Goal: Task Accomplishment & Management: Complete application form

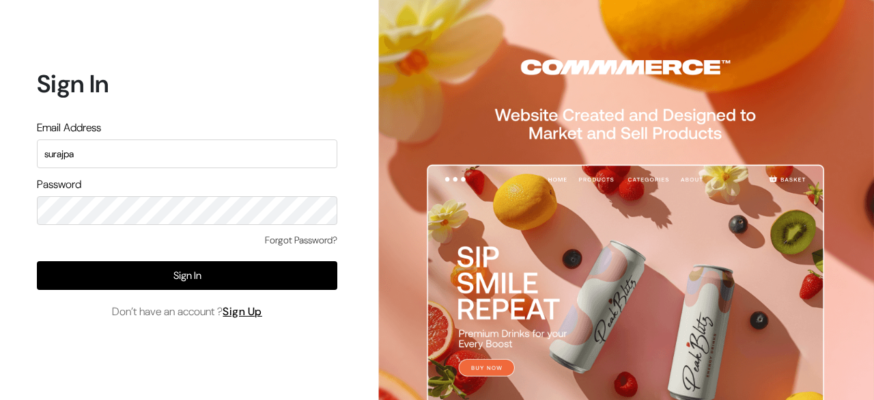
type input "surajp"
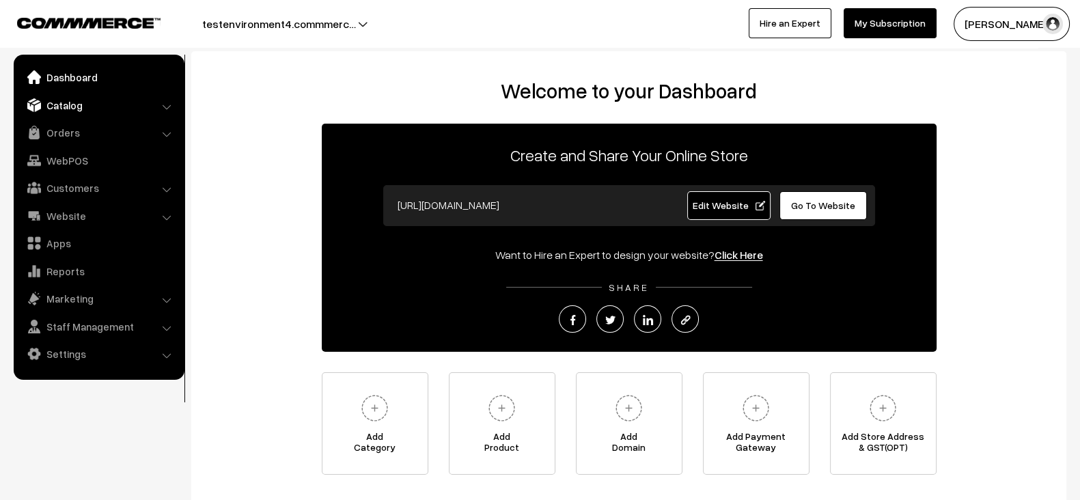
click at [70, 109] on link "Catalog" at bounding box center [98, 105] width 163 height 25
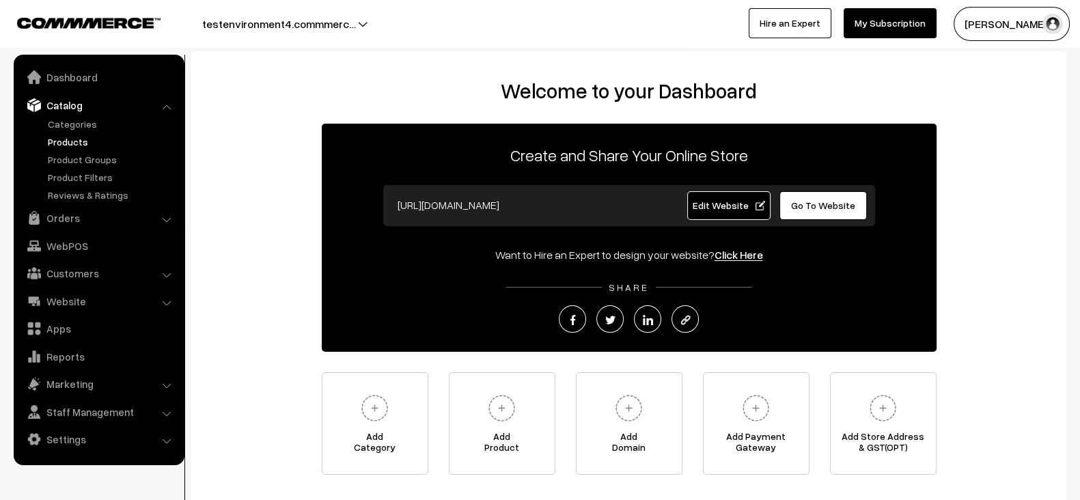
click at [66, 139] on link "Products" at bounding box center [111, 142] width 135 height 14
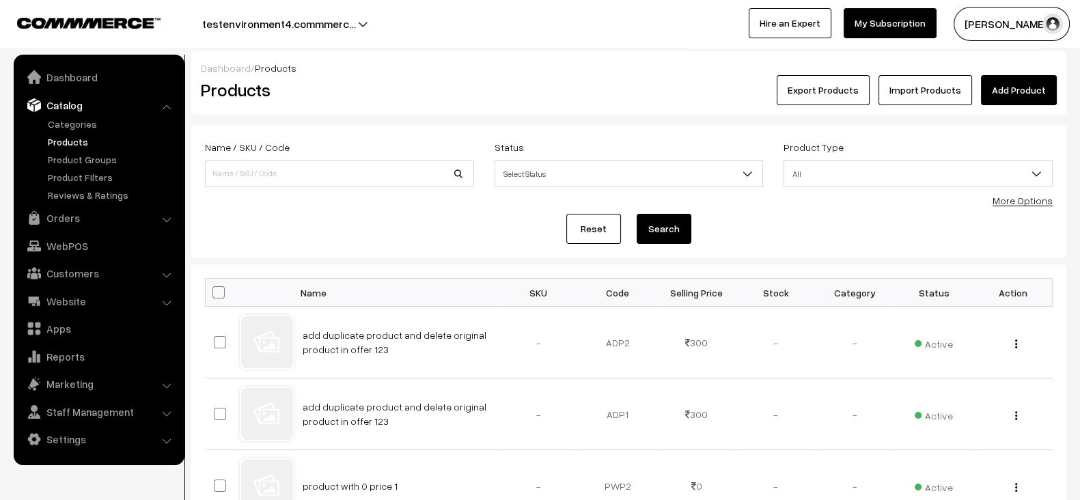
click at [1034, 95] on link "Add Product" at bounding box center [1019, 90] width 76 height 30
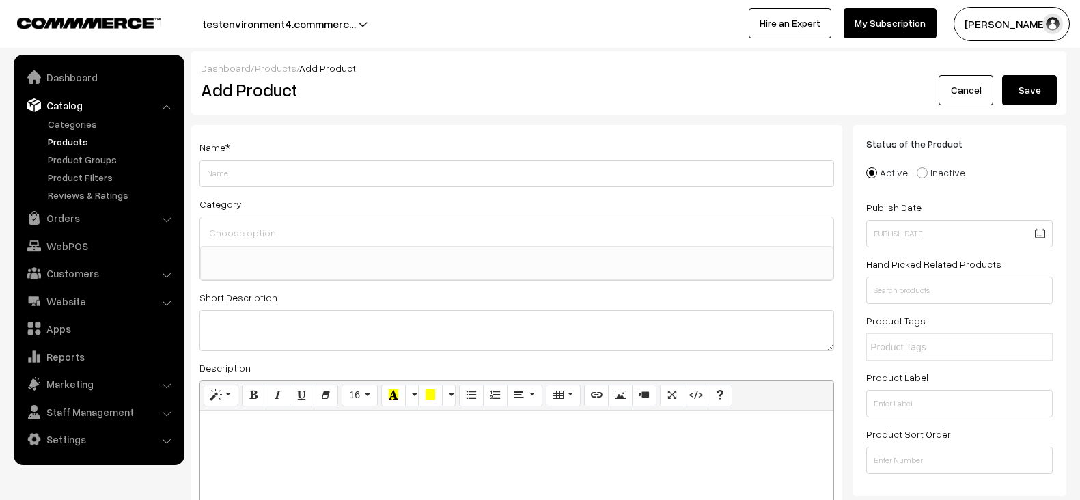
select select
type input "Test product with some variants inactive 1"
paste textarea "Test product with some variants inactive 1"
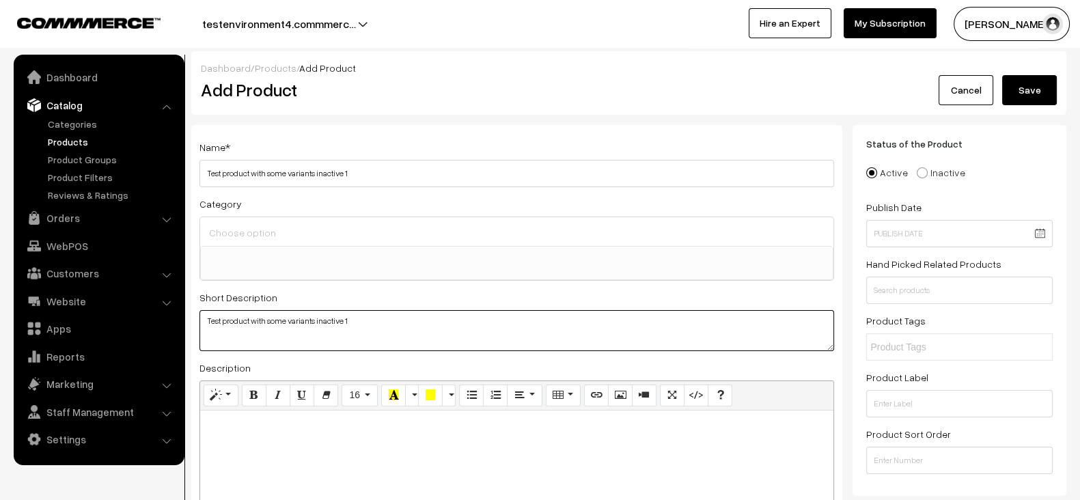
click at [372, 342] on textarea "Test product with some variants inactive 1" at bounding box center [516, 330] width 635 height 41
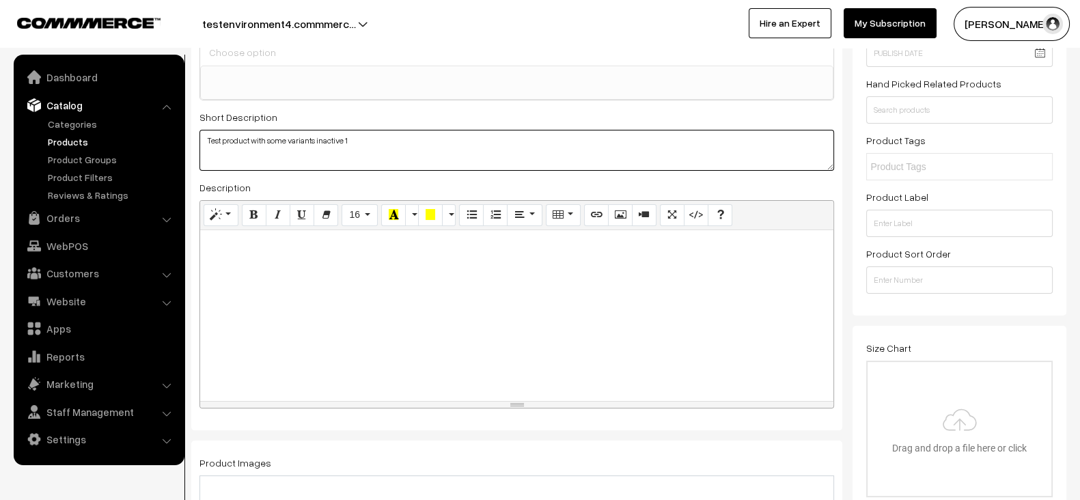
scroll to position [181, 0]
type textarea "Test product with some variants inactive 1"
click at [365, 329] on div at bounding box center [516, 315] width 633 height 171
paste div
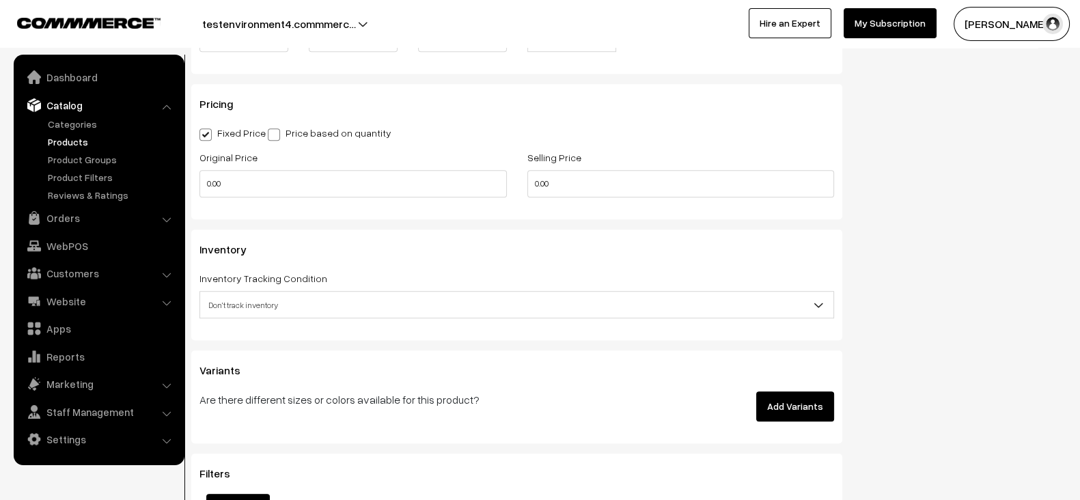
scroll to position [1152, 0]
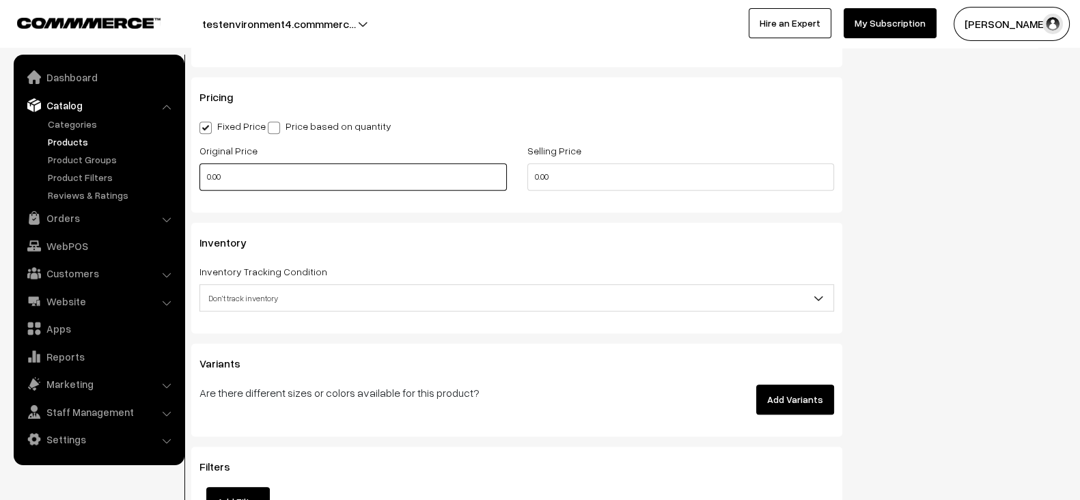
click at [344, 175] on input "0.00" at bounding box center [352, 176] width 307 height 27
click at [344, 175] on input "2" at bounding box center [352, 176] width 307 height 27
type input "2000"
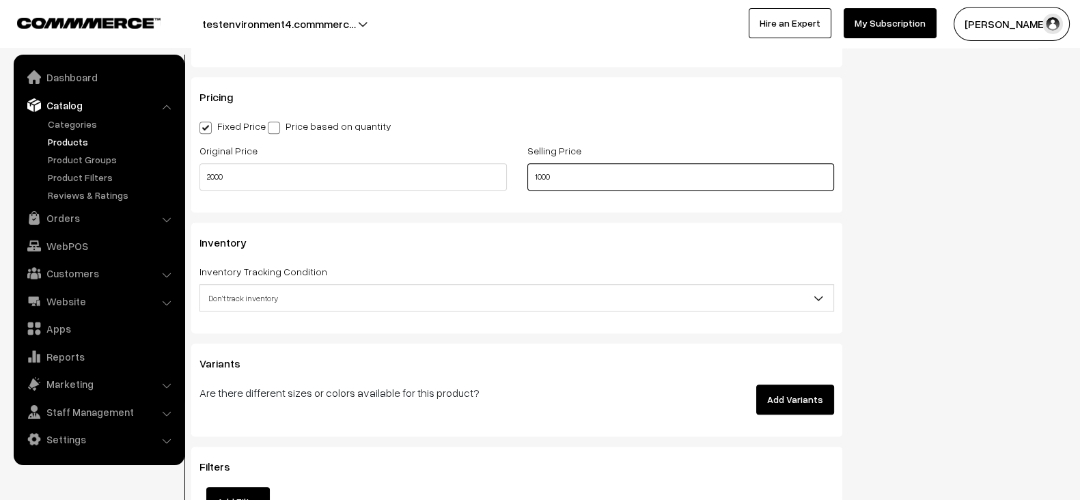
scroll to position [1227, 0]
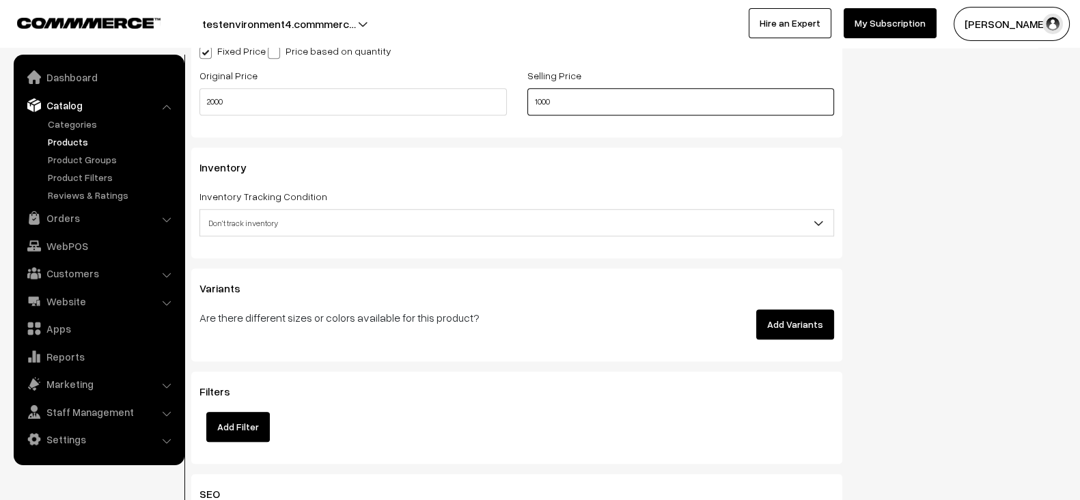
type input "1000"
click at [764, 325] on button "Add Variants" at bounding box center [795, 324] width 78 height 30
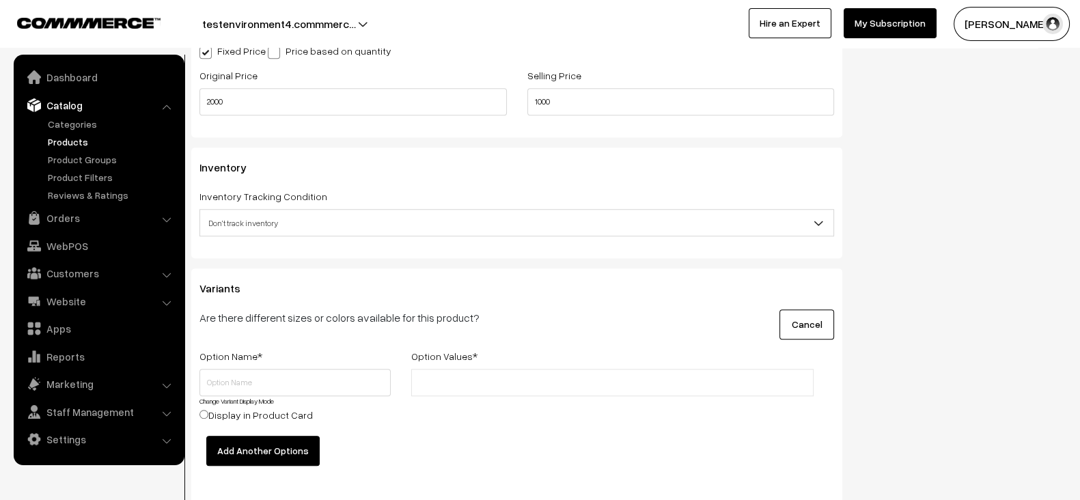
scroll to position [1263, 0]
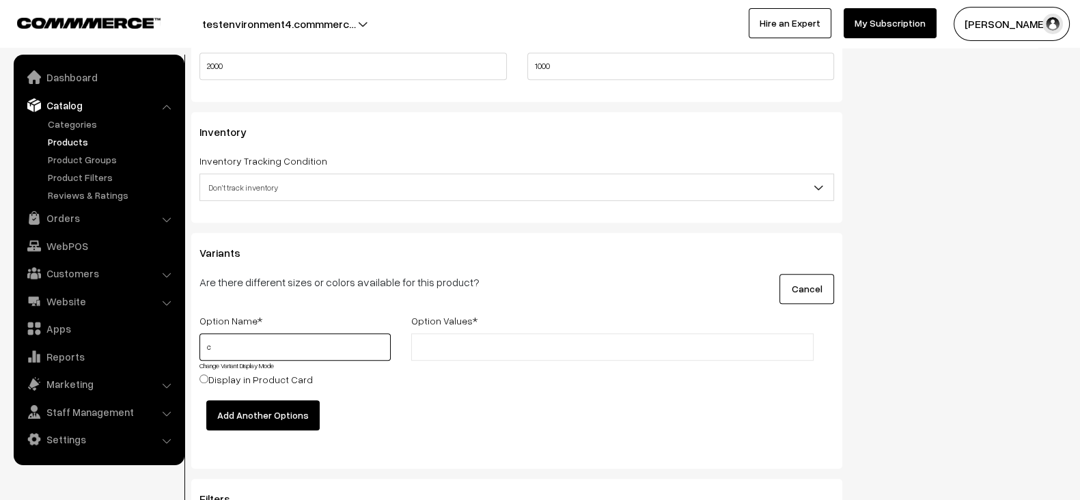
click at [322, 346] on input "c" at bounding box center [294, 346] width 191 height 27
type input "color"
paste input "Apricot"
type input "Apricot"
click at [523, 340] on input "Apricot" at bounding box center [475, 347] width 120 height 14
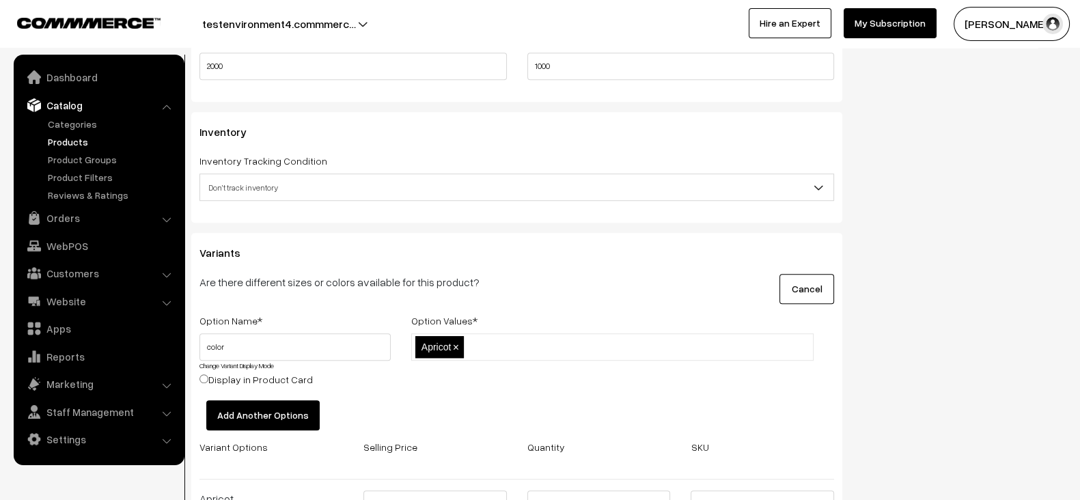
paste input "Baby Blue"
type input "Baby Blue"
paste input "Baby Pink"
type input "Baby Pink"
paste input "Black"
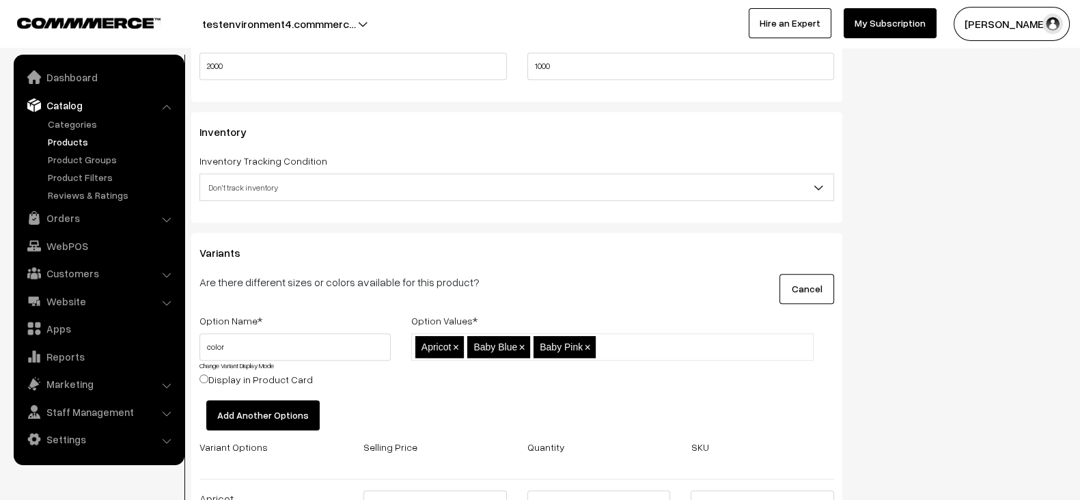
type input "Black"
paste input "Bottle Green"
type input "Bottle Green"
paste input "Bright Red"
type input "Bright Red"
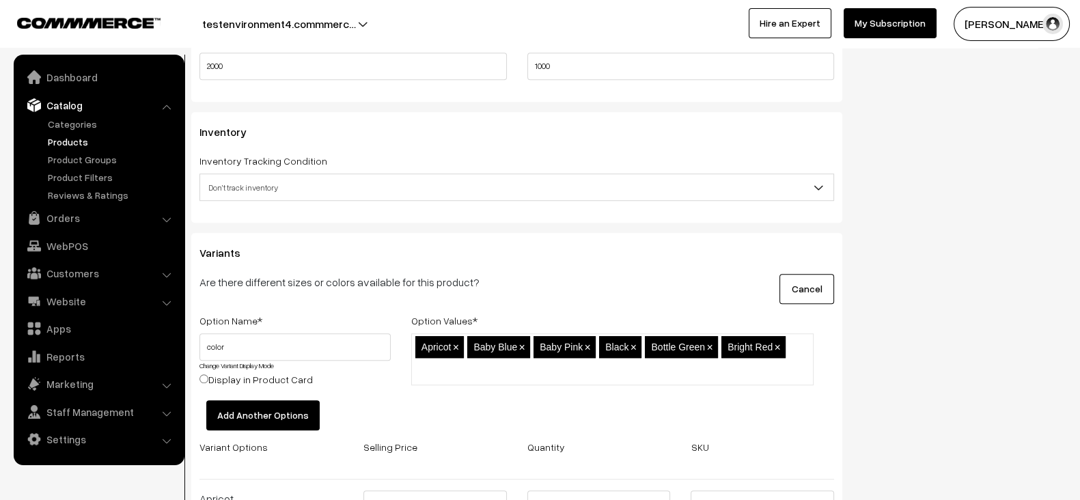
paste input "Coral"
type input "Coral"
paste input "Dark Blue"
type input "Dark Blue"
paste input "Dark Green"
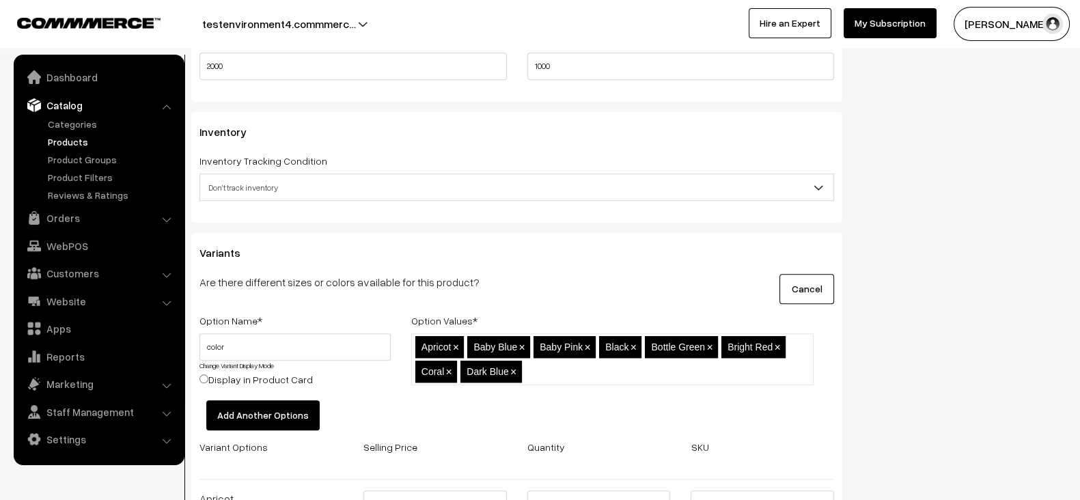
type input "Dark Green"
paste input "Forest"
type input "Forest"
paste input "Gold"
type input "Gold"
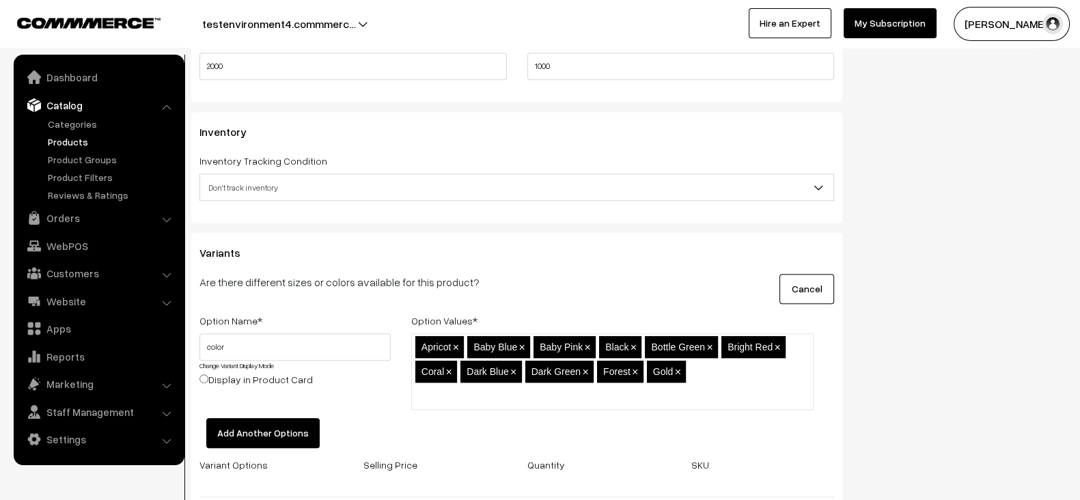
paste input "Ivory"
type input "Ivory"
paste input "Jam"
type input "Jam"
paste input "Lavender"
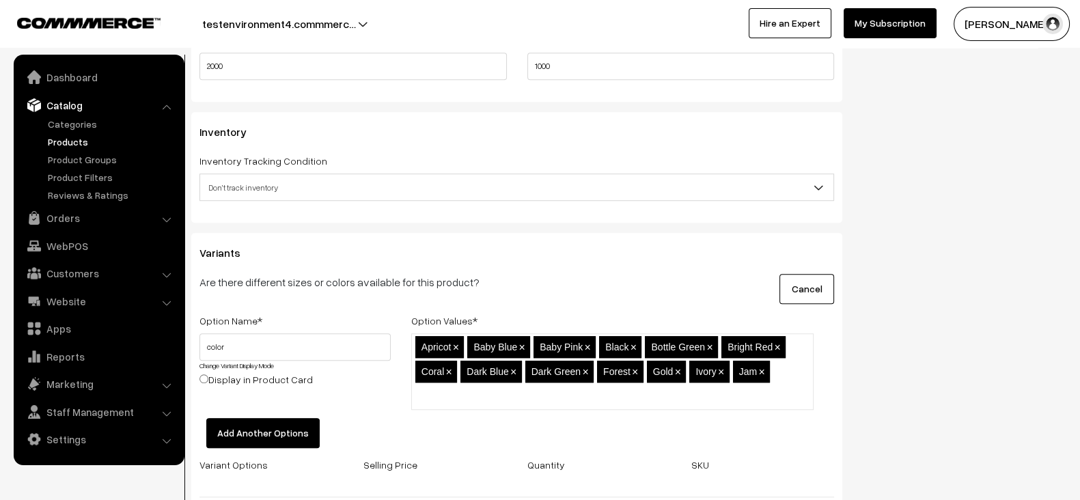
type input "Lavender"
paste input "Light Grey"
type input "Light Grey"
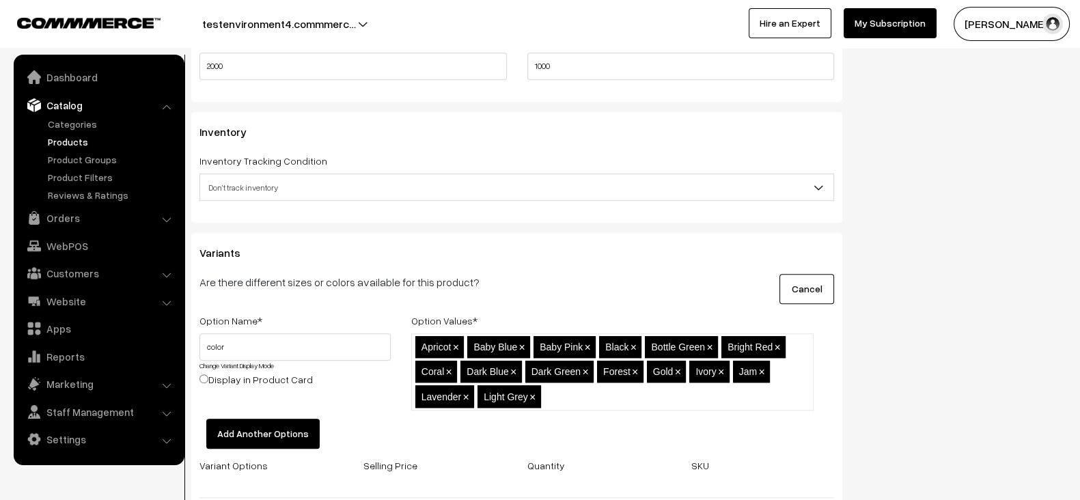
paste input "Light Lavender"
type input "Light Lavender"
paste input "Light Olive"
type input "Light Olive"
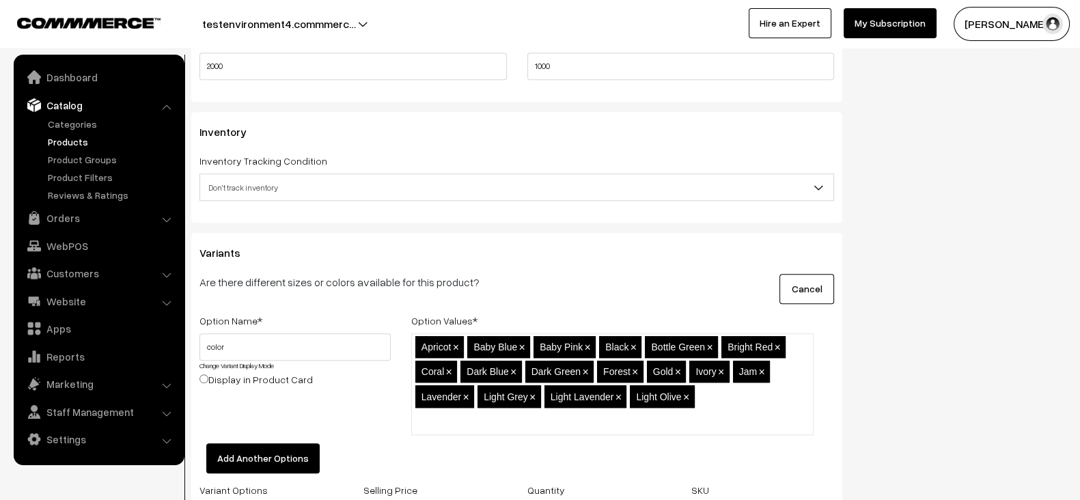
paste input "Light Parrot"
type input "Light Parrot"
paste input "Lime"
type input "Lime"
paste input "Magenta"
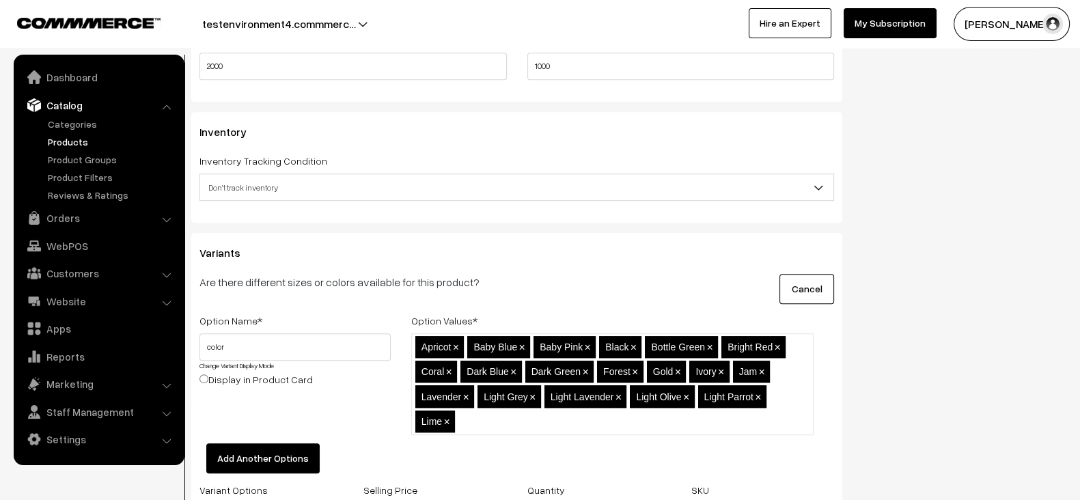
type input "Magenta"
paste input "Mango Orange"
type input "Mango Orange"
paste input "Maroon"
type input "Maroon"
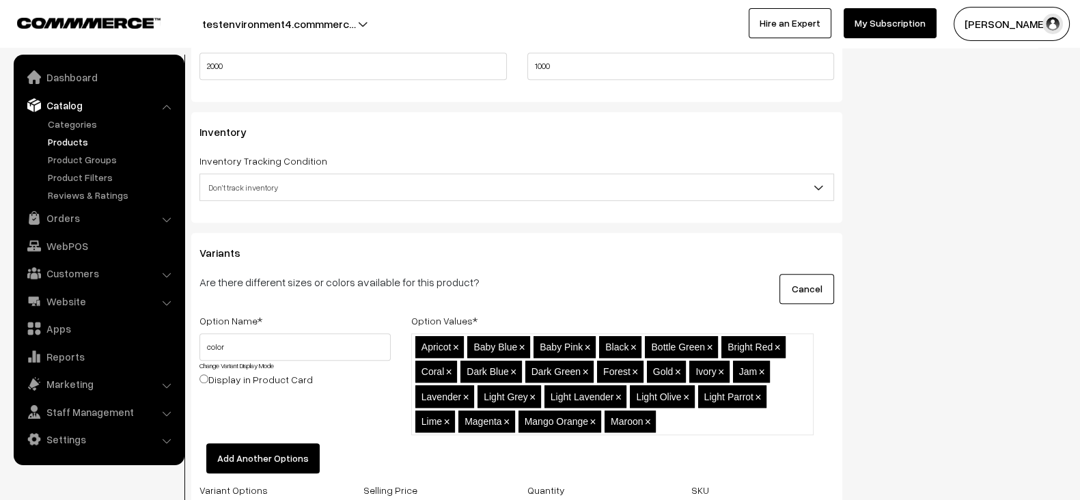
paste input "Multicolour"
type input "Multicolour"
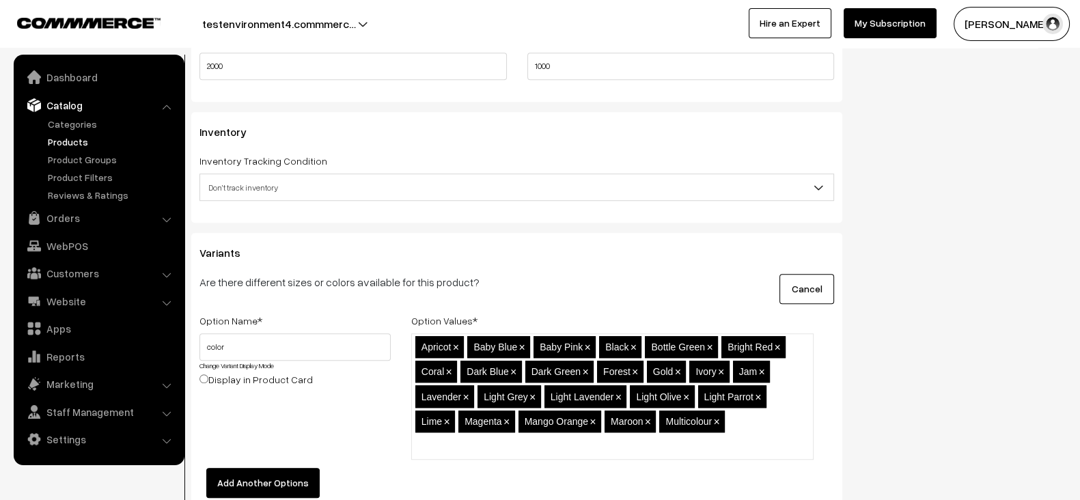
paste input "Multicolour 2"
type input "Multicolour 2"
paste input "Nude Rose"
type input "Nude Rose"
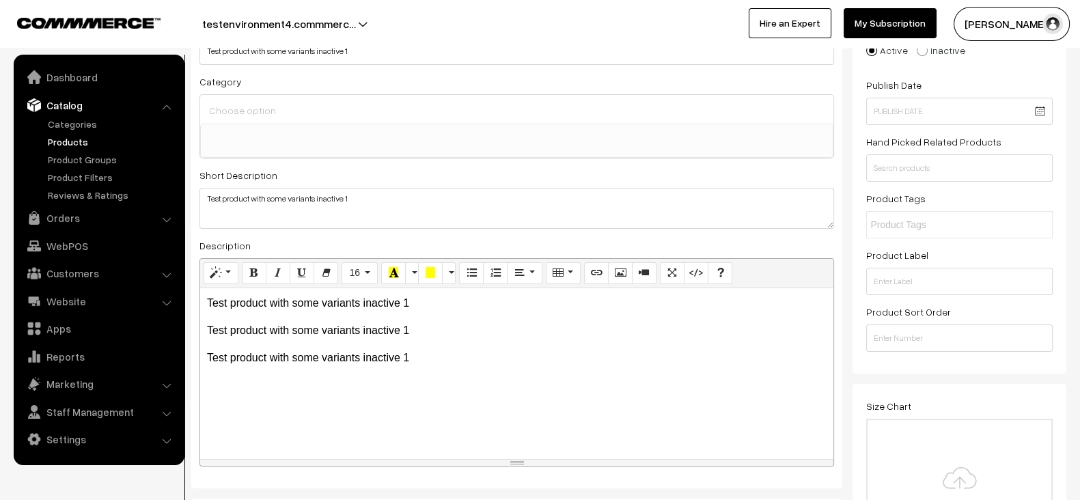
scroll to position [0, 0]
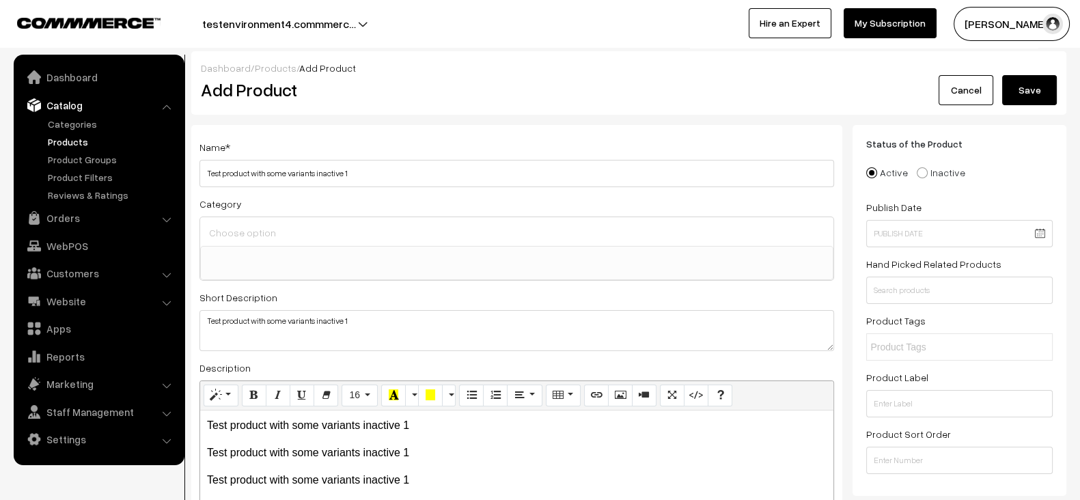
click at [1023, 91] on button "Save" at bounding box center [1029, 90] width 55 height 30
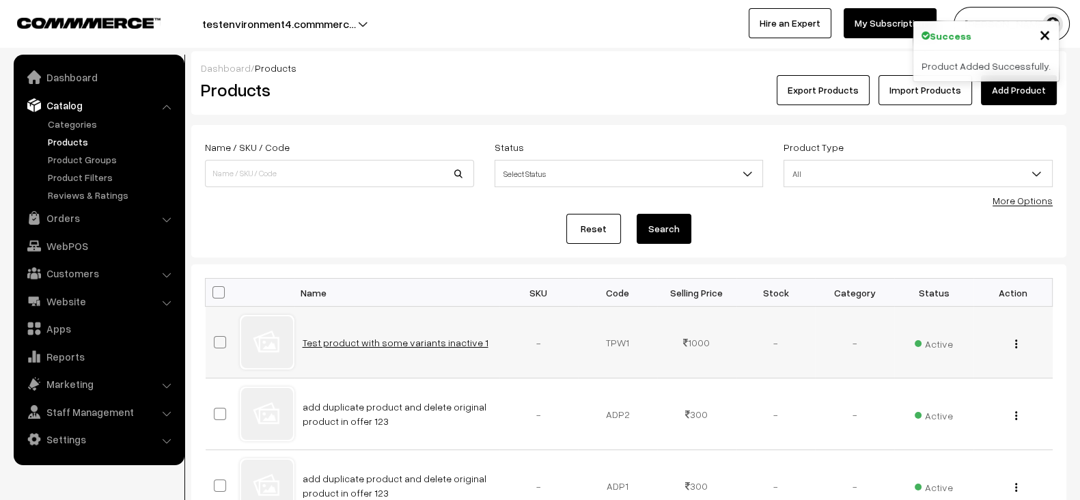
click at [377, 343] on link "Test product with some variants inactive 1" at bounding box center [396, 343] width 186 height 12
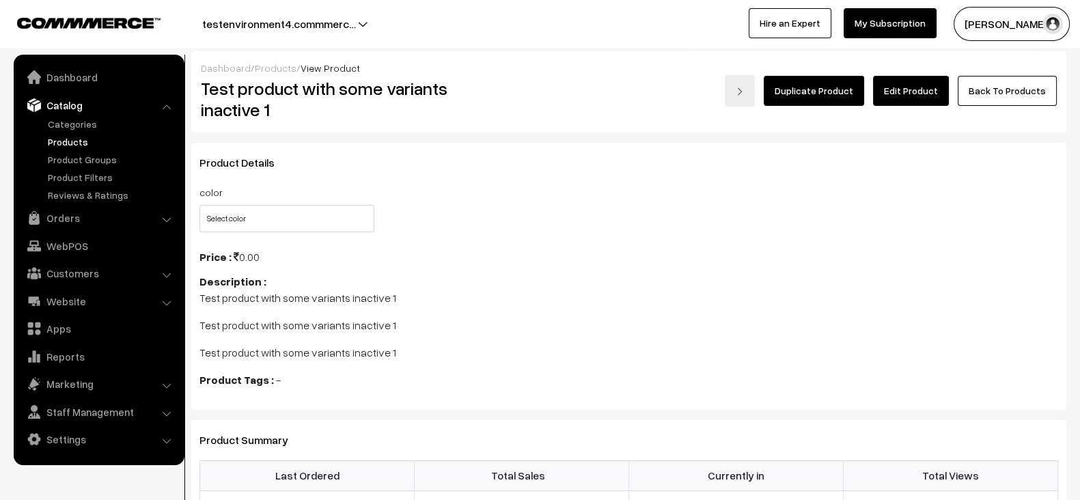
click at [918, 95] on link "Edit Product" at bounding box center [911, 91] width 76 height 30
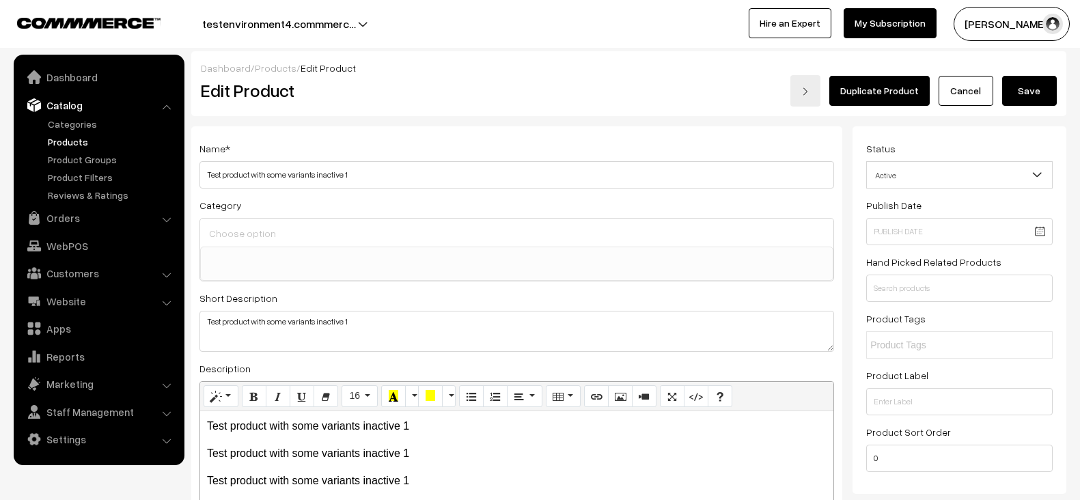
select select
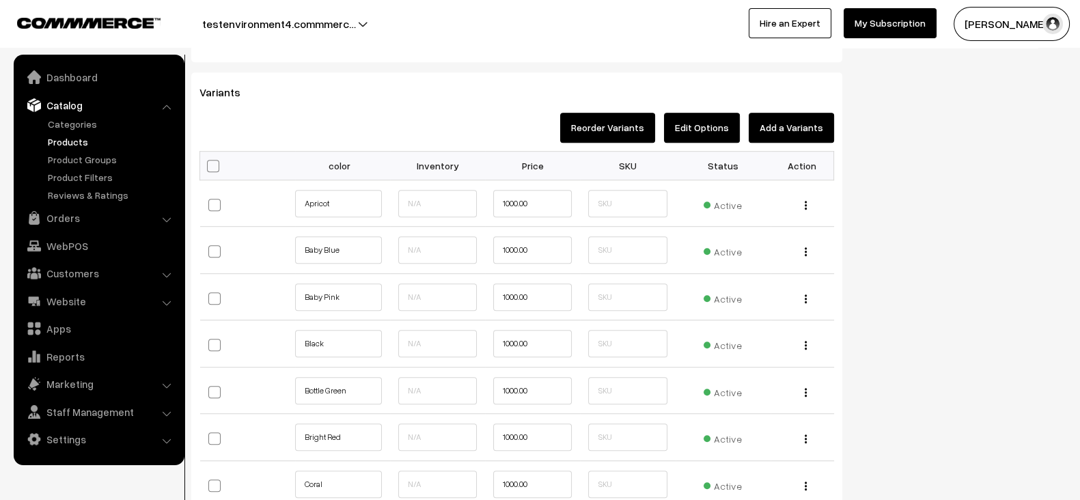
scroll to position [1043, 0]
click at [219, 208] on label at bounding box center [226, 206] width 36 height 30
click at [219, 208] on input "checkbox" at bounding box center [221, 204] width 9 height 9
checkbox input "true"
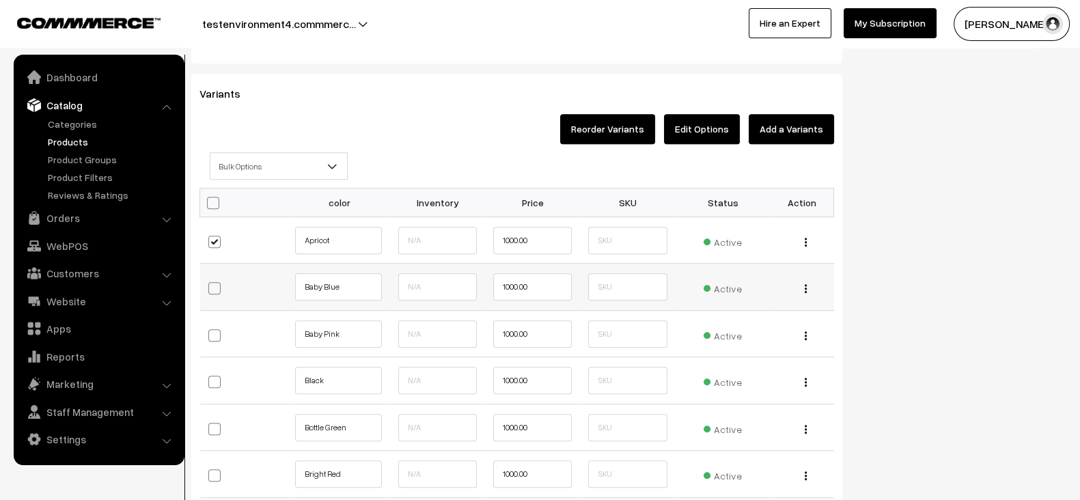
click at [216, 285] on span at bounding box center [214, 288] width 12 height 12
click at [217, 285] on input "checkbox" at bounding box center [221, 286] width 9 height 9
checkbox input "true"
click at [218, 329] on span at bounding box center [214, 335] width 12 height 12
click at [218, 329] on input "checkbox" at bounding box center [221, 333] width 9 height 9
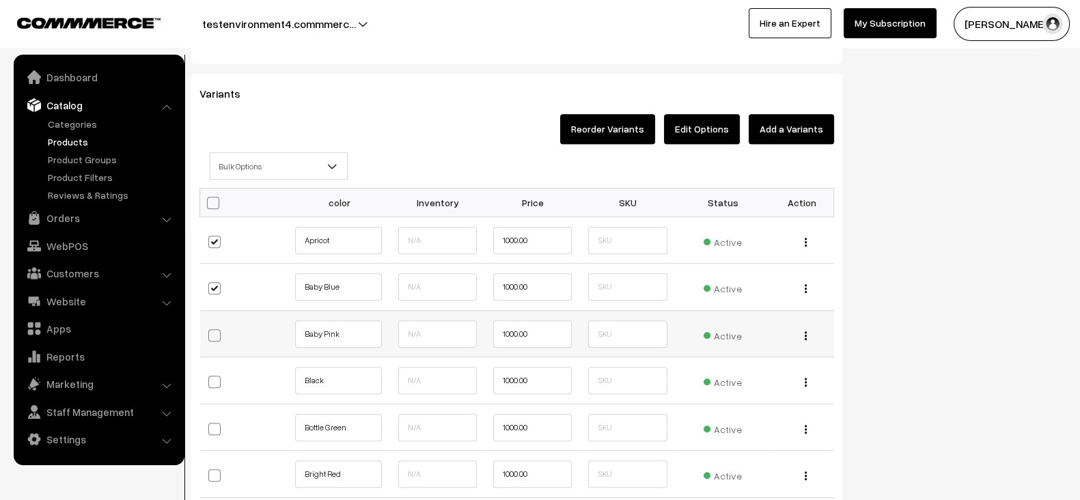
checkbox input "true"
click at [215, 376] on span at bounding box center [214, 382] width 12 height 12
click at [217, 376] on input "checkbox" at bounding box center [221, 380] width 9 height 9
checkbox input "true"
click at [214, 426] on span at bounding box center [214, 429] width 12 height 12
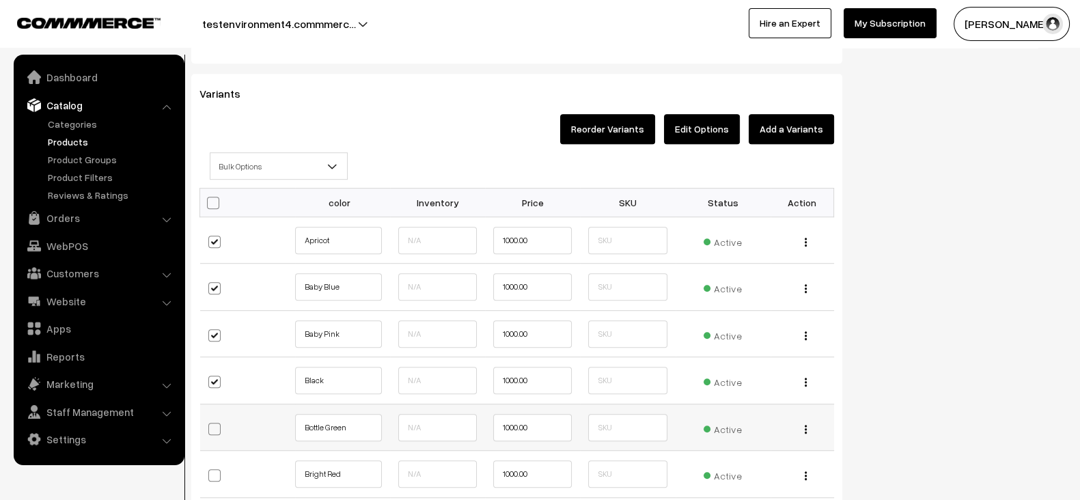
click at [217, 426] on input "checkbox" at bounding box center [221, 427] width 9 height 9
checkbox input "true"
click at [336, 160] on b at bounding box center [332, 166] width 14 height 14
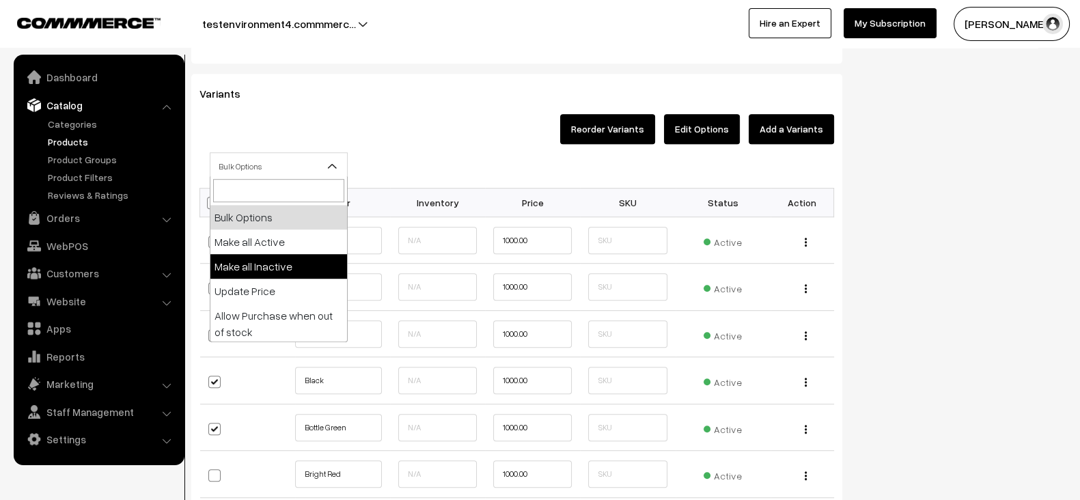
select select "inactive"
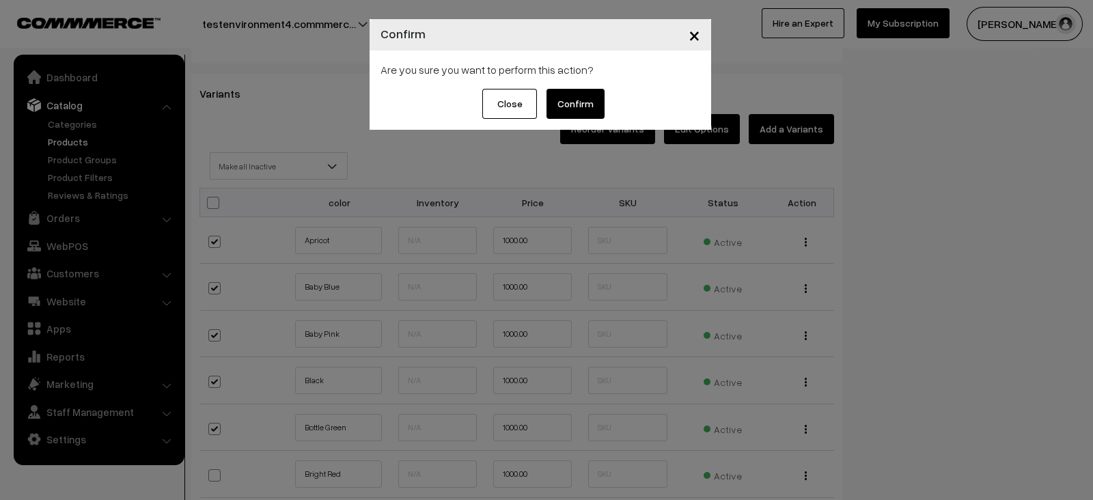
click at [572, 104] on button "Confirm" at bounding box center [575, 104] width 58 height 30
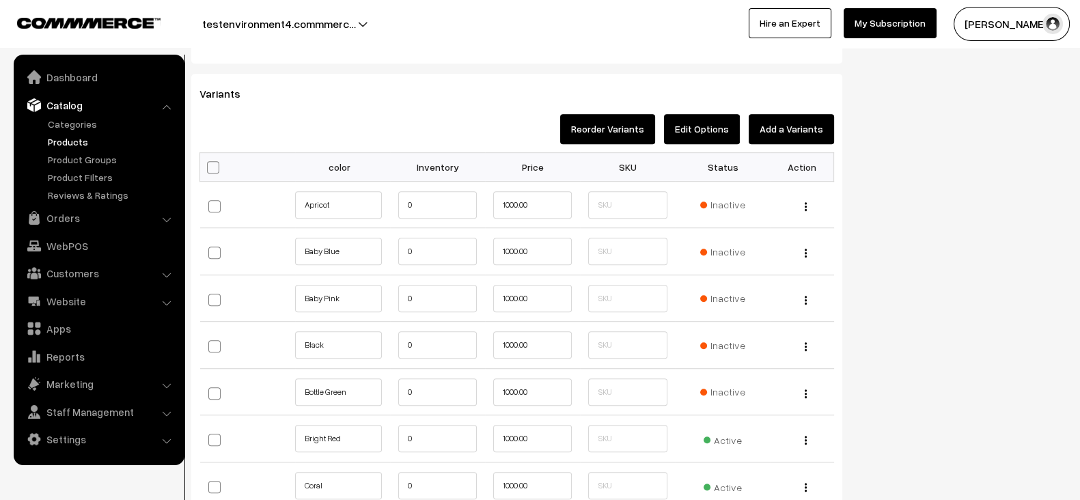
click at [872, 273] on div "Status Active Inactive Active Publish Date Product Type -- Select -- -- Select …" at bounding box center [964, 290] width 224 height 2415
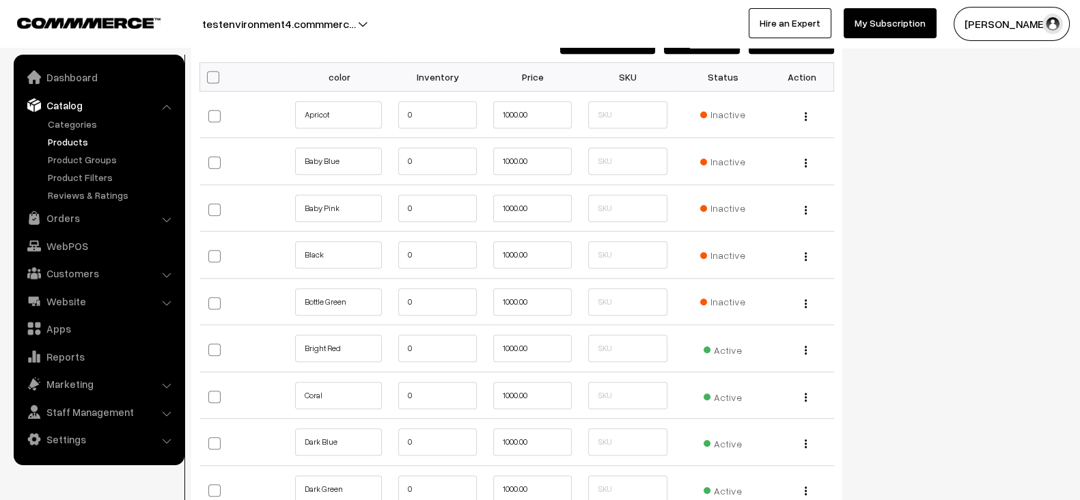
scroll to position [1141, 0]
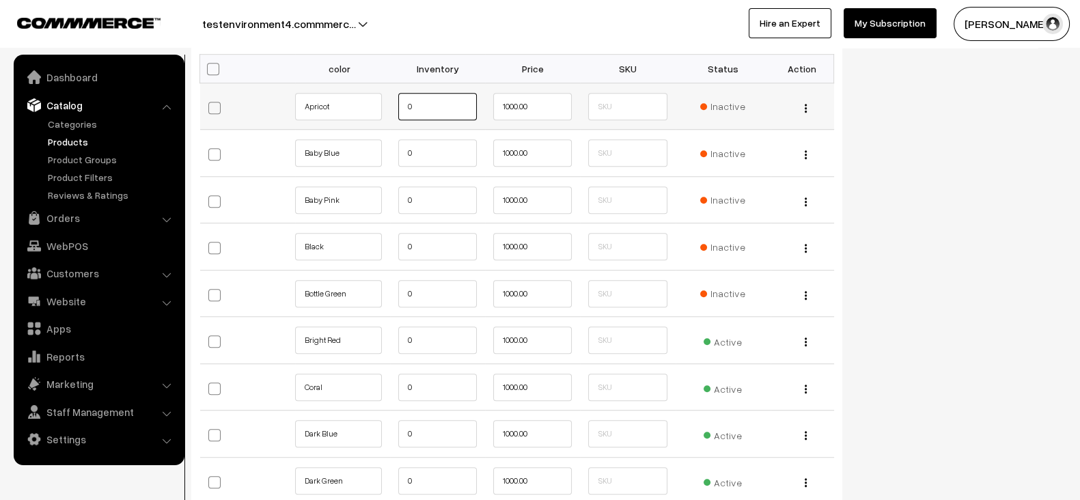
click at [434, 104] on input "0" at bounding box center [437, 106] width 79 height 27
type input "100"
click at [426, 150] on input "0" at bounding box center [437, 152] width 79 height 27
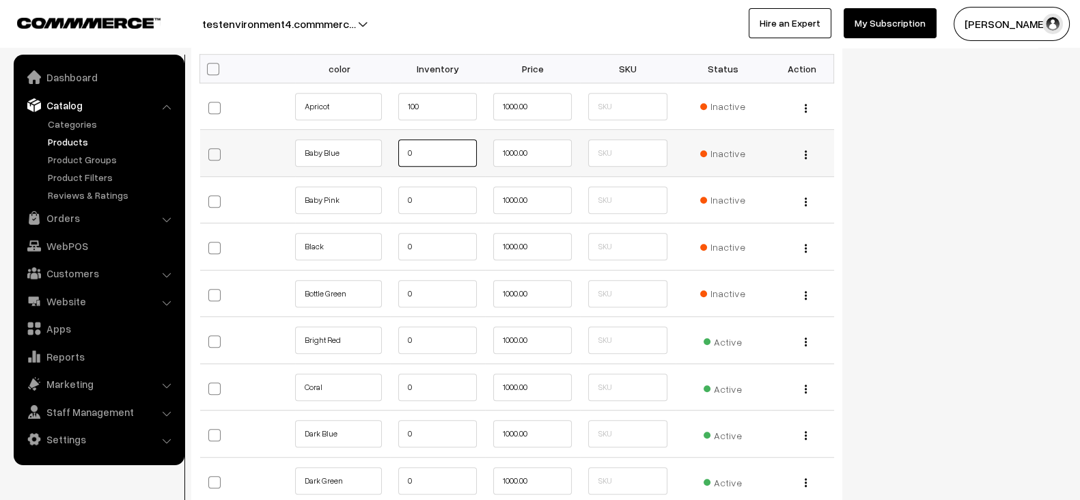
click at [426, 150] on input "0" at bounding box center [437, 152] width 79 height 27
paste input "10"
click at [426, 150] on input "100" at bounding box center [437, 152] width 79 height 27
type input "100"
click at [423, 189] on input "0" at bounding box center [437, 199] width 79 height 27
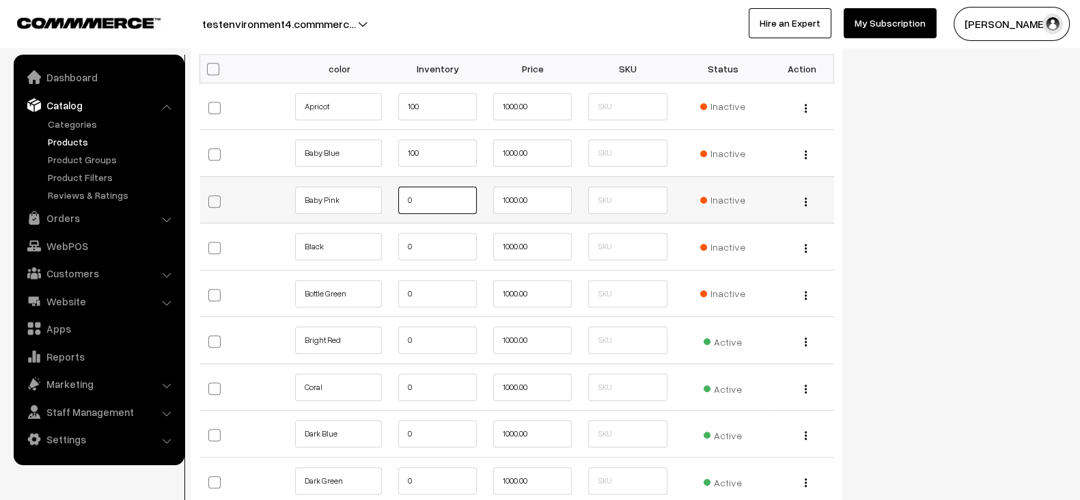
click at [423, 189] on input "0" at bounding box center [437, 199] width 79 height 27
paste input "10"
click at [423, 189] on input "100" at bounding box center [437, 199] width 79 height 27
type input "100"
click at [426, 247] on input "0" at bounding box center [437, 246] width 79 height 27
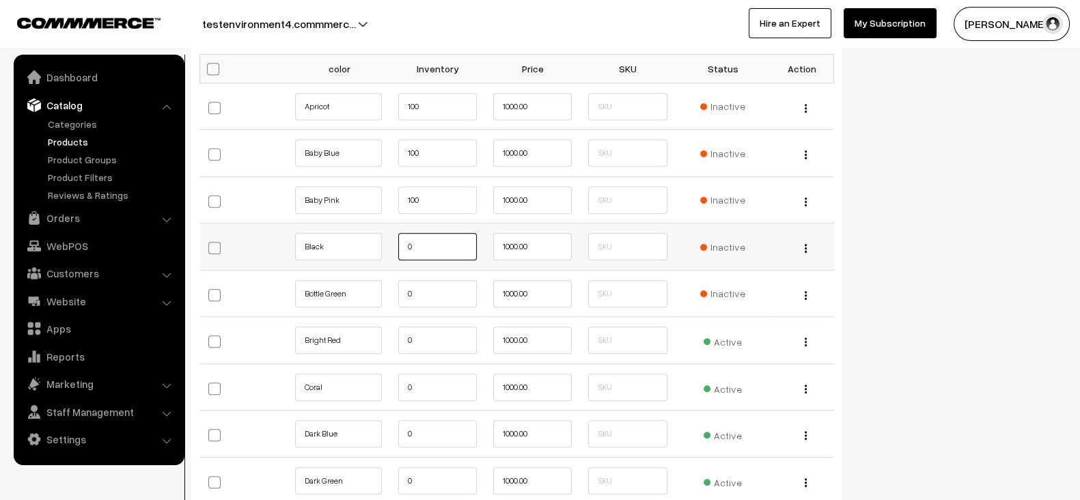
click at [426, 247] on input "0" at bounding box center [437, 246] width 79 height 27
paste input "10"
click at [426, 247] on input "100" at bounding box center [437, 246] width 79 height 27
type input "100"
click at [426, 280] on input "0" at bounding box center [437, 293] width 79 height 27
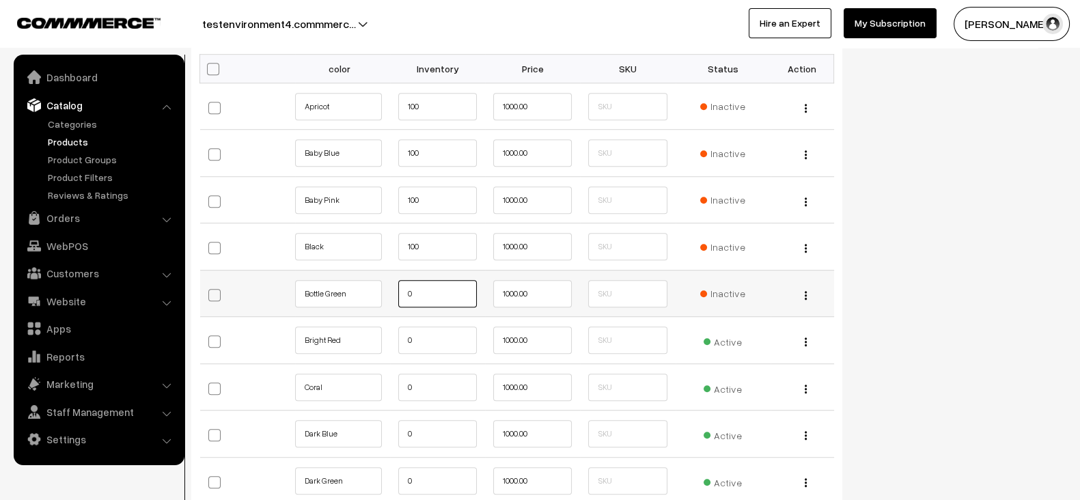
click at [426, 280] on input "0" at bounding box center [437, 293] width 79 height 27
paste input "10"
click at [426, 280] on input "100" at bounding box center [437, 293] width 79 height 27
type input "100"
click at [427, 328] on input "0" at bounding box center [437, 340] width 79 height 27
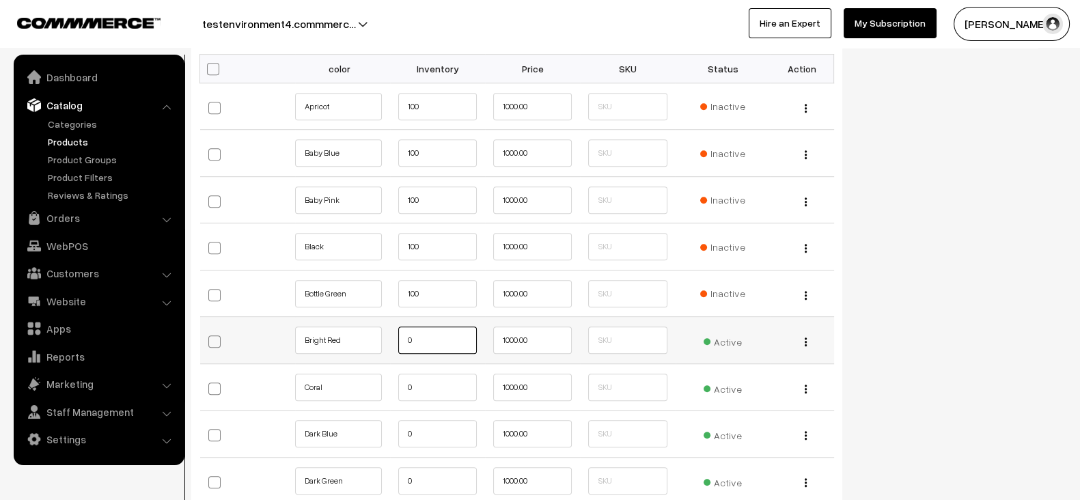
click at [427, 328] on input "0" at bounding box center [437, 340] width 79 height 27
paste input "10"
click at [427, 328] on input "100" at bounding box center [437, 340] width 79 height 27
type input "100"
click at [426, 374] on input "0" at bounding box center [437, 387] width 79 height 27
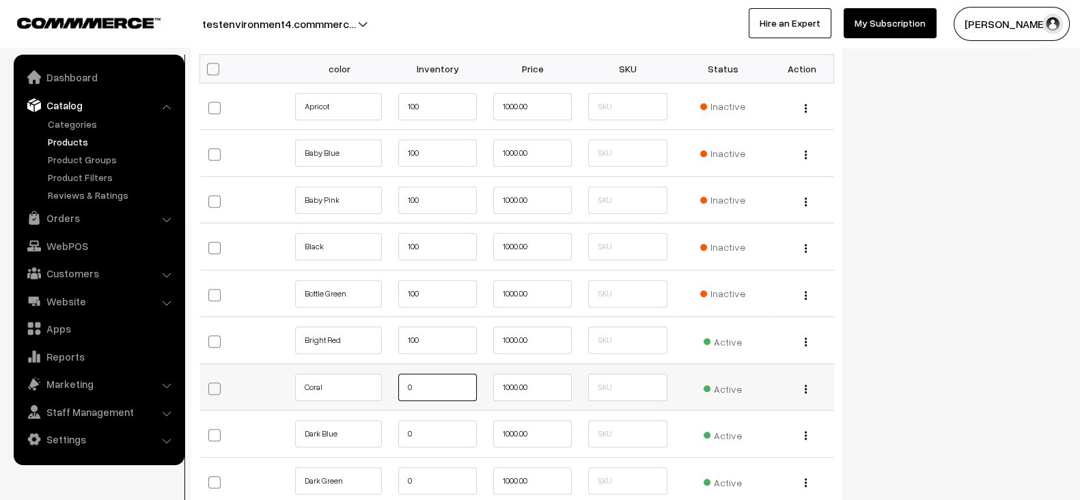
click at [426, 374] on input "0" at bounding box center [437, 387] width 79 height 27
paste input "10"
click at [426, 374] on input "100" at bounding box center [437, 387] width 79 height 27
type input "100"
click at [426, 413] on td "0" at bounding box center [437, 434] width 95 height 47
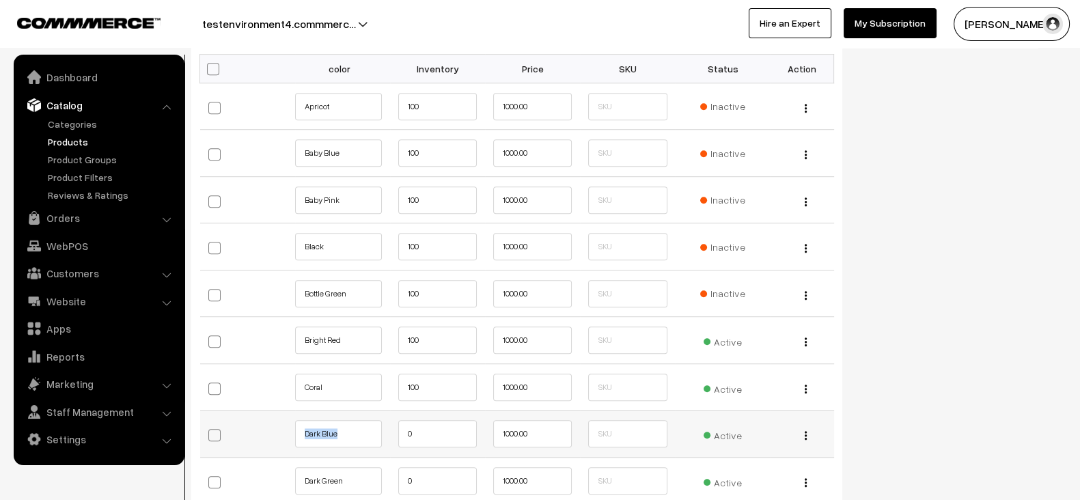
click at [426, 413] on td "0" at bounding box center [437, 434] width 95 height 47
click at [426, 426] on input "0" at bounding box center [437, 433] width 79 height 27
paste input "10"
click at [426, 426] on input "100" at bounding box center [437, 433] width 79 height 27
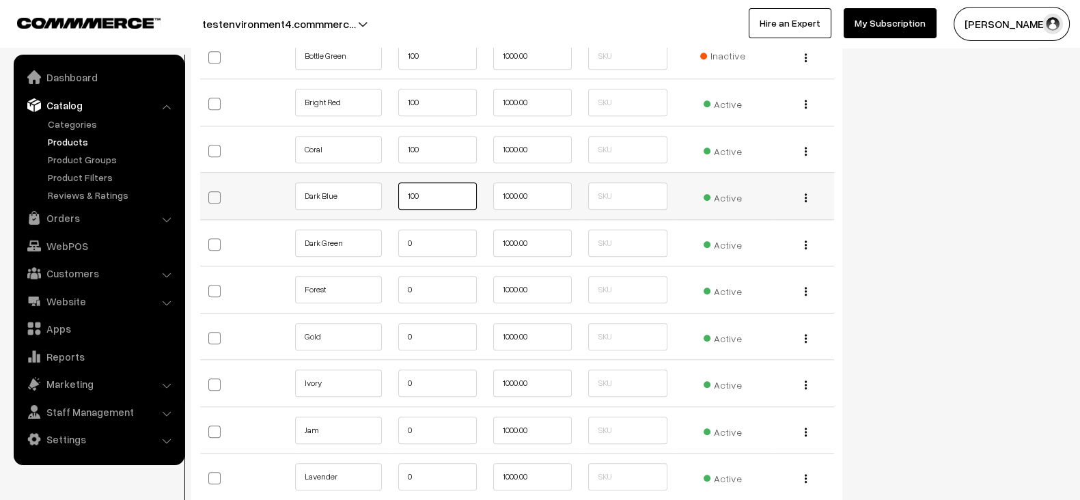
scroll to position [1379, 0]
type input "100"
click at [423, 238] on input "0" at bounding box center [437, 243] width 79 height 27
paste input "10"
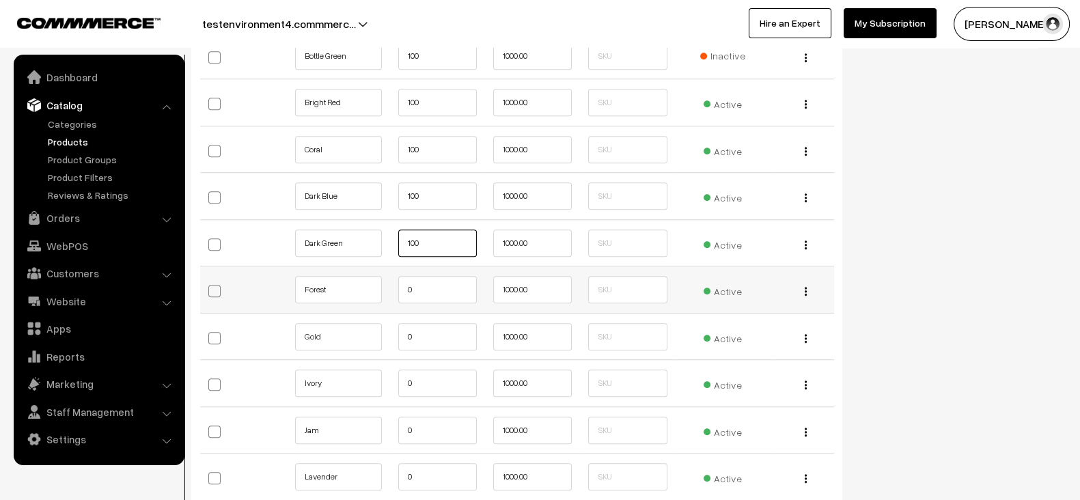
type input "100"
click at [423, 279] on input "0" at bounding box center [437, 289] width 79 height 27
paste input "10"
click at [423, 279] on input "100" at bounding box center [437, 289] width 79 height 27
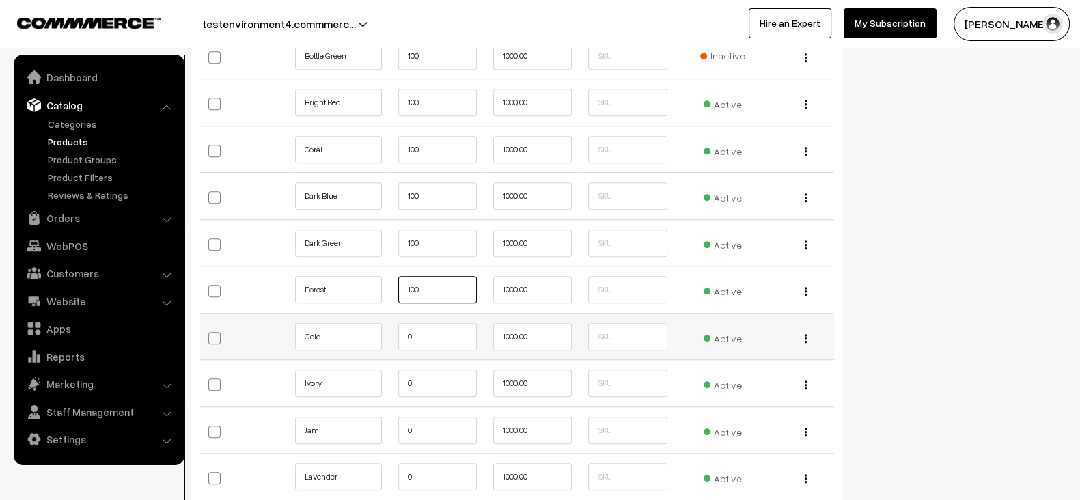
type input "100"
click at [420, 325] on input "0" at bounding box center [437, 336] width 79 height 27
paste input "10"
click at [420, 325] on input "100" at bounding box center [437, 336] width 79 height 27
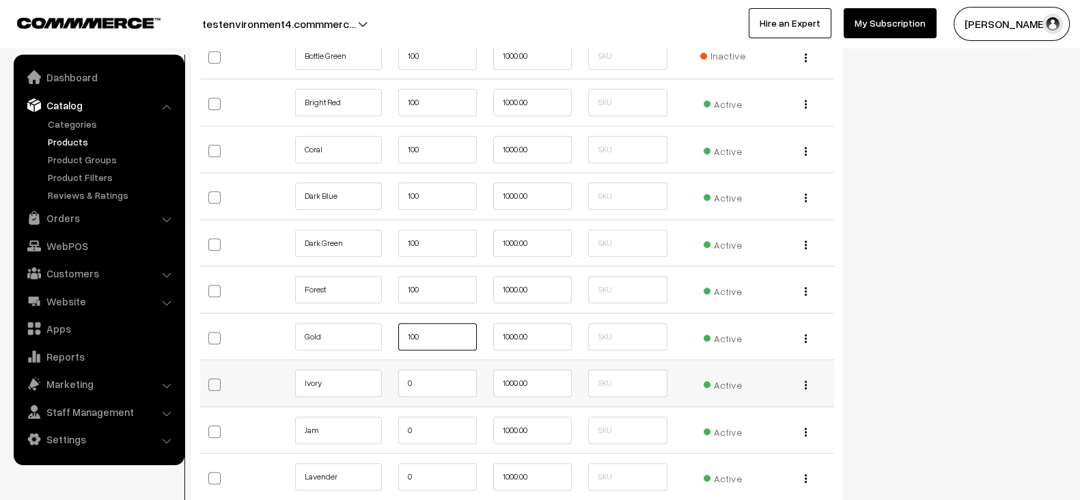
type input "100"
click at [420, 372] on input "0" at bounding box center [437, 383] width 79 height 27
paste input "10"
click at [420, 372] on input "100" at bounding box center [437, 383] width 79 height 27
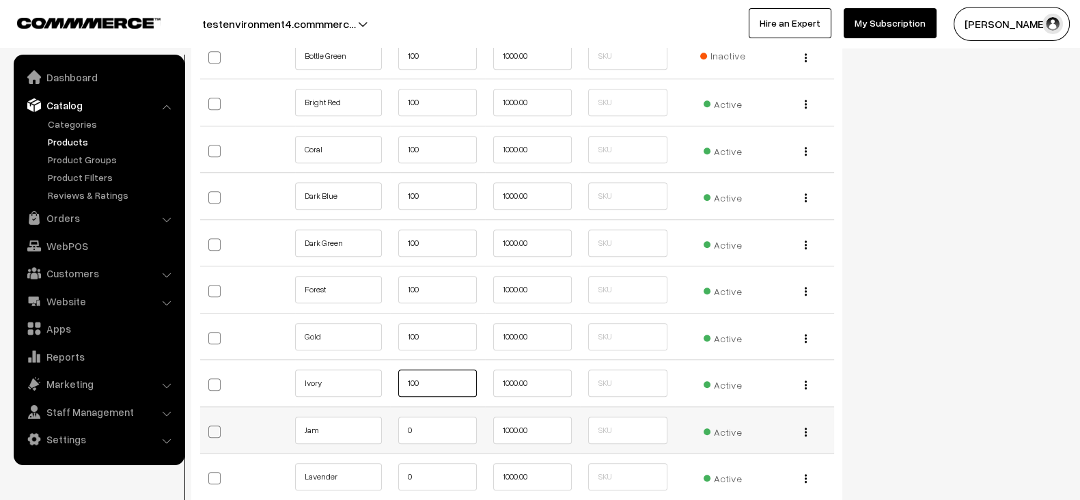
type input "100"
drag, startPoint x: 421, startPoint y: 404, endPoint x: 421, endPoint y: 426, distance: 21.9
click at [421, 426] on td "0" at bounding box center [437, 429] width 95 height 47
click at [421, 426] on input "0" at bounding box center [437, 430] width 79 height 27
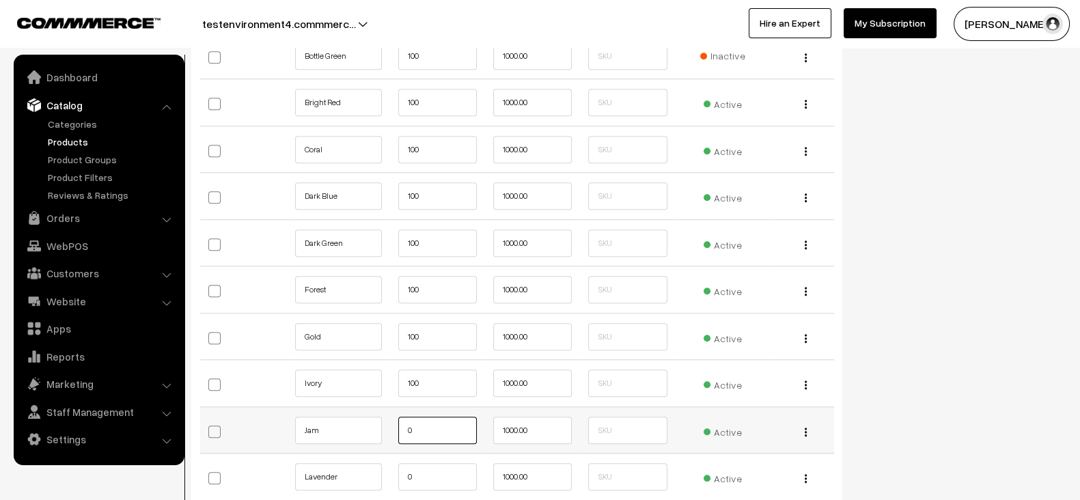
paste input "10"
click at [421, 426] on input "100" at bounding box center [437, 430] width 79 height 27
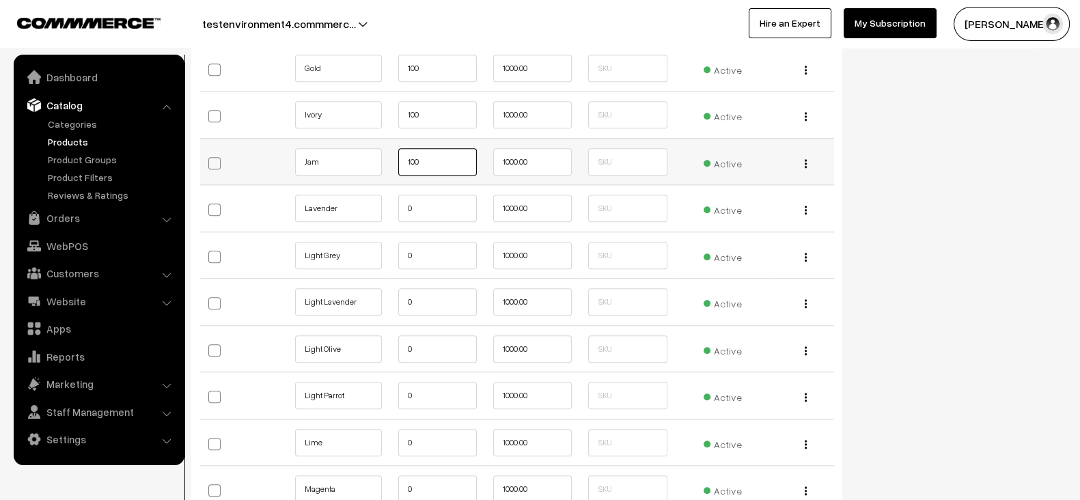
scroll to position [1657, 0]
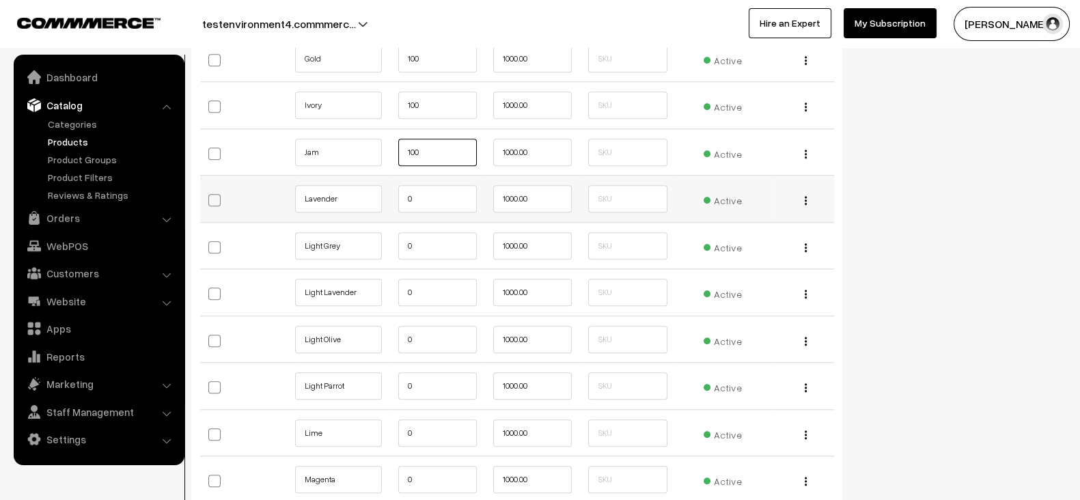
type input "100"
click at [434, 196] on input "0" at bounding box center [437, 198] width 79 height 27
paste input "10"
type input "100"
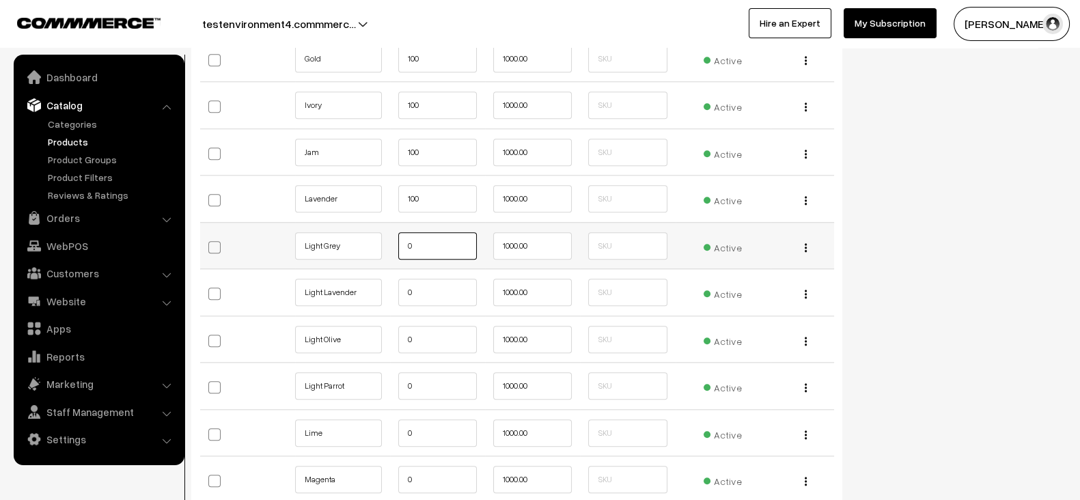
click at [427, 234] on input "0" at bounding box center [437, 245] width 79 height 27
paste input "10"
type input "100"
click at [430, 290] on input "0" at bounding box center [437, 292] width 79 height 27
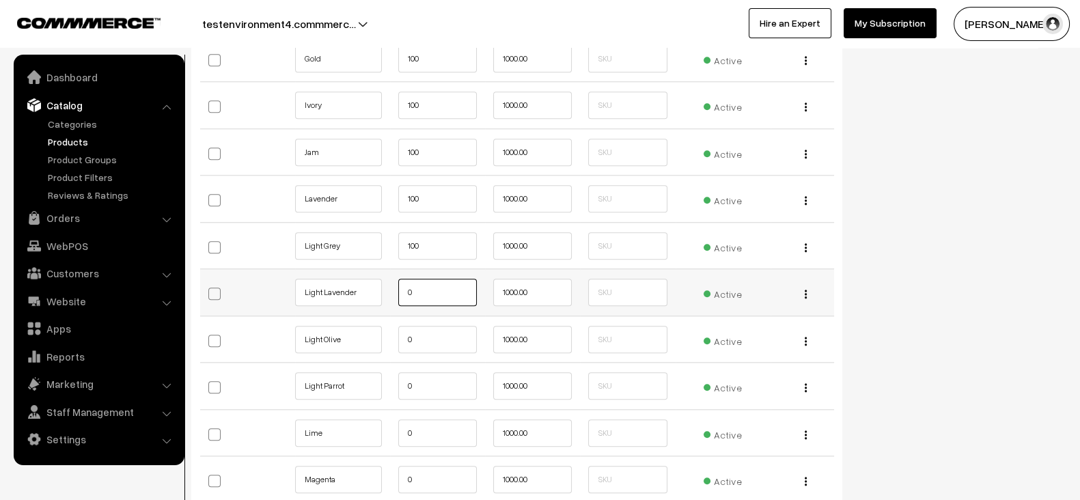
click at [430, 290] on input "0" at bounding box center [437, 292] width 79 height 27
paste input "10"
type input "100"
click at [430, 328] on input "0" at bounding box center [437, 339] width 79 height 27
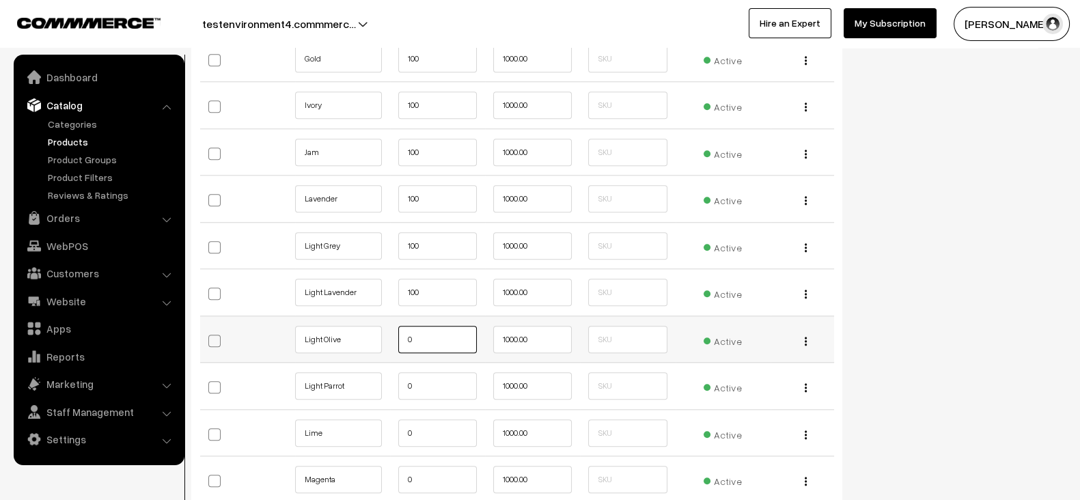
paste input "10"
click at [430, 328] on input "100" at bounding box center [437, 339] width 79 height 27
type input "100"
click at [428, 374] on input "0" at bounding box center [437, 385] width 79 height 27
paste input "10"
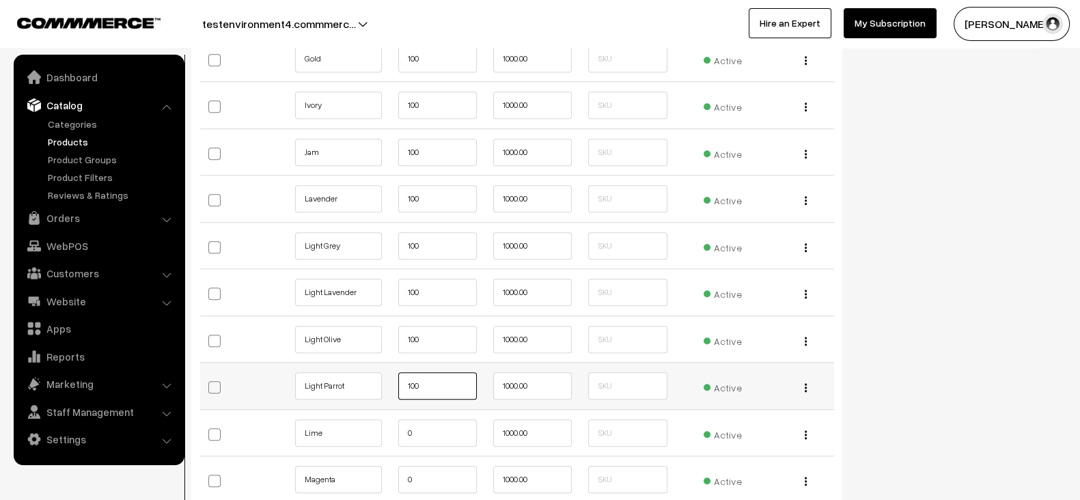
click at [428, 374] on input "100" at bounding box center [437, 385] width 79 height 27
type input "100"
click at [428, 409] on td "0" at bounding box center [437, 432] width 95 height 47
click at [429, 425] on input "0" at bounding box center [437, 432] width 79 height 27
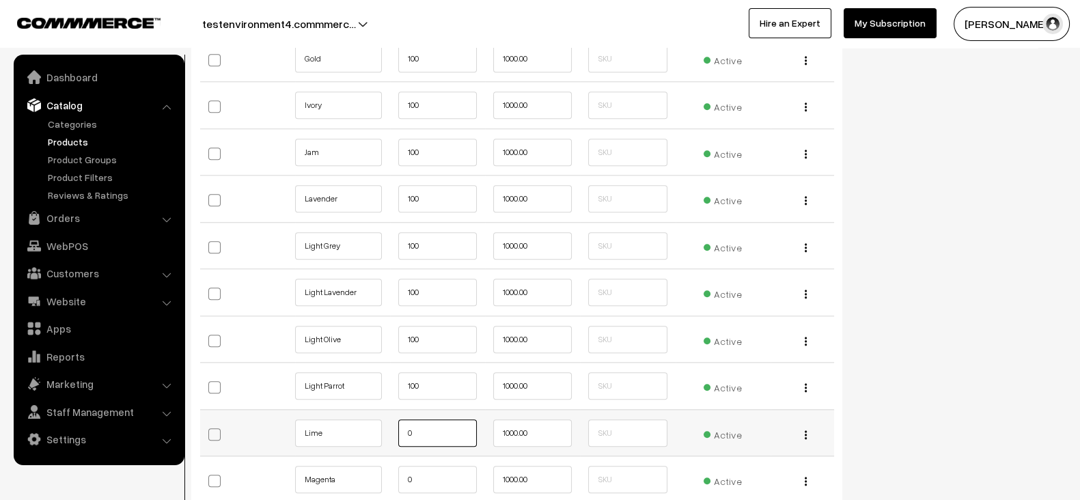
click at [429, 425] on input "0" at bounding box center [437, 432] width 79 height 27
paste input "10"
click at [429, 425] on input "100" at bounding box center [437, 432] width 79 height 27
type input "100"
click at [426, 466] on input "0" at bounding box center [437, 479] width 79 height 27
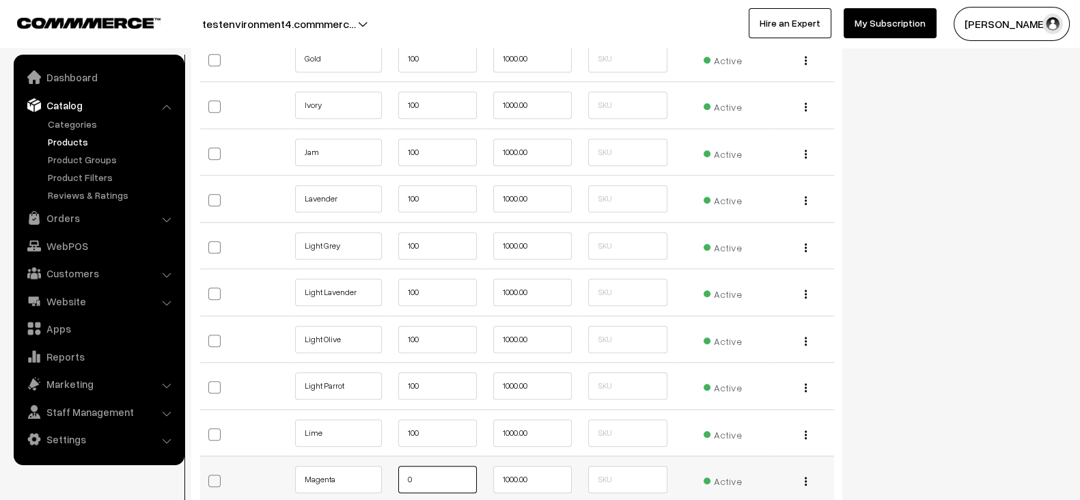
paste input "10"
click at [426, 466] on input "100" at bounding box center [437, 479] width 79 height 27
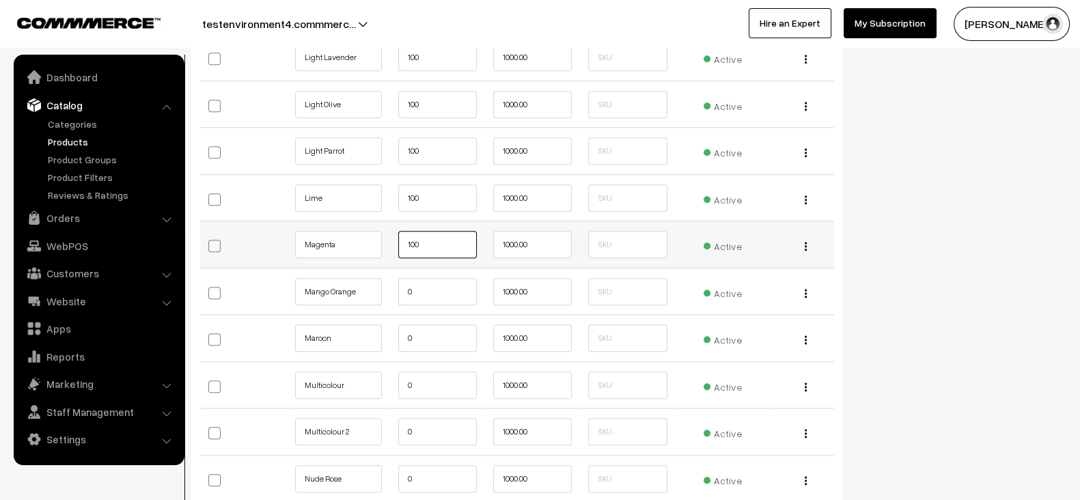
scroll to position [1893, 0]
type input "100"
drag, startPoint x: 423, startPoint y: 279, endPoint x: 391, endPoint y: 282, distance: 32.3
click at [391, 282] on td "0" at bounding box center [437, 290] width 95 height 47
paste input "10"
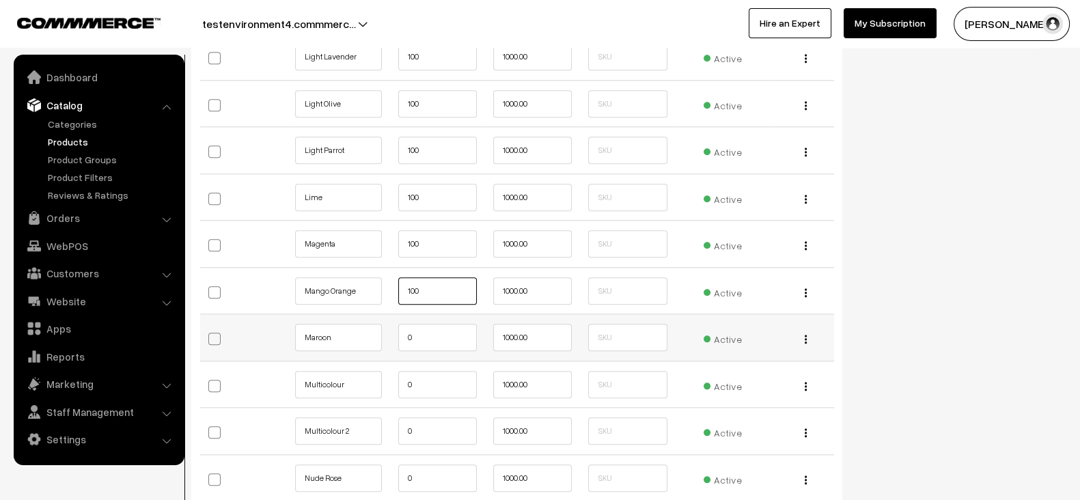
type input "100"
drag, startPoint x: 417, startPoint y: 330, endPoint x: 388, endPoint y: 333, distance: 28.9
click at [388, 333] on tr "Maroon 0 1000.00 Active Edit" at bounding box center [517, 337] width 634 height 47
paste input "10"
type input "100"
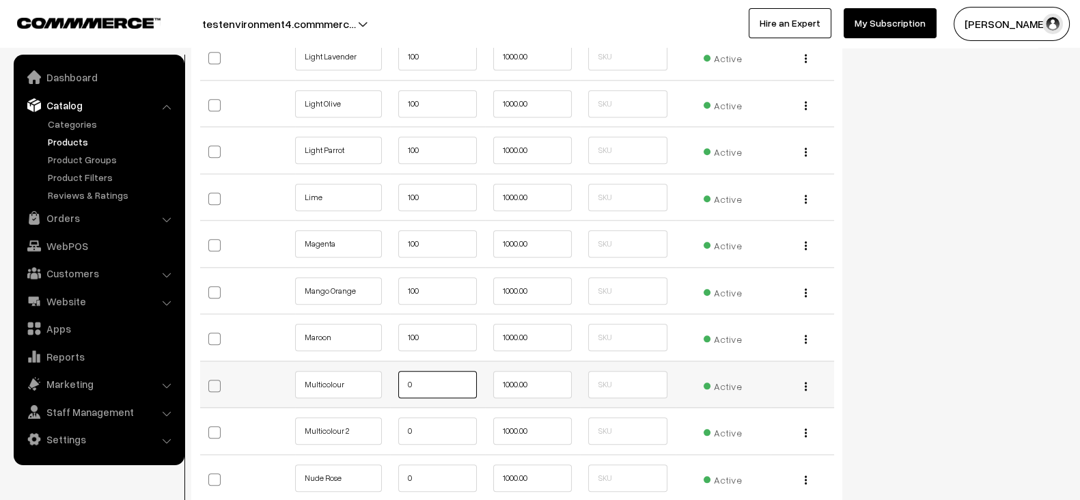
drag, startPoint x: 434, startPoint y: 369, endPoint x: 365, endPoint y: 377, distance: 68.8
click at [365, 377] on tr "Multicolour 0 1000.00 Active" at bounding box center [517, 384] width 634 height 47
paste input "10"
type input "100"
click at [415, 428] on input "0" at bounding box center [437, 430] width 79 height 27
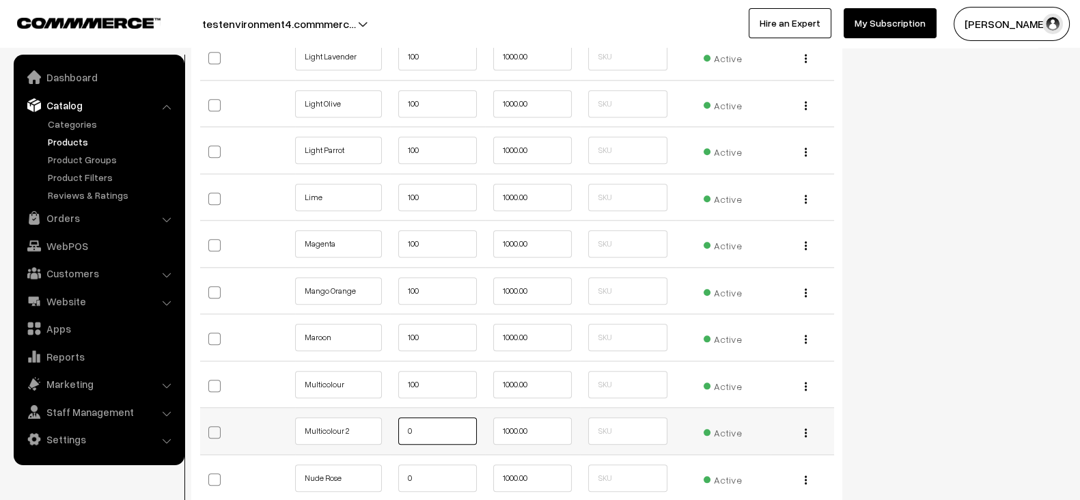
click at [415, 428] on input "0" at bounding box center [437, 430] width 79 height 27
paste input "10"
click at [415, 428] on input "100" at bounding box center [437, 430] width 79 height 27
type input "100"
click at [426, 464] on input "0" at bounding box center [437, 477] width 79 height 27
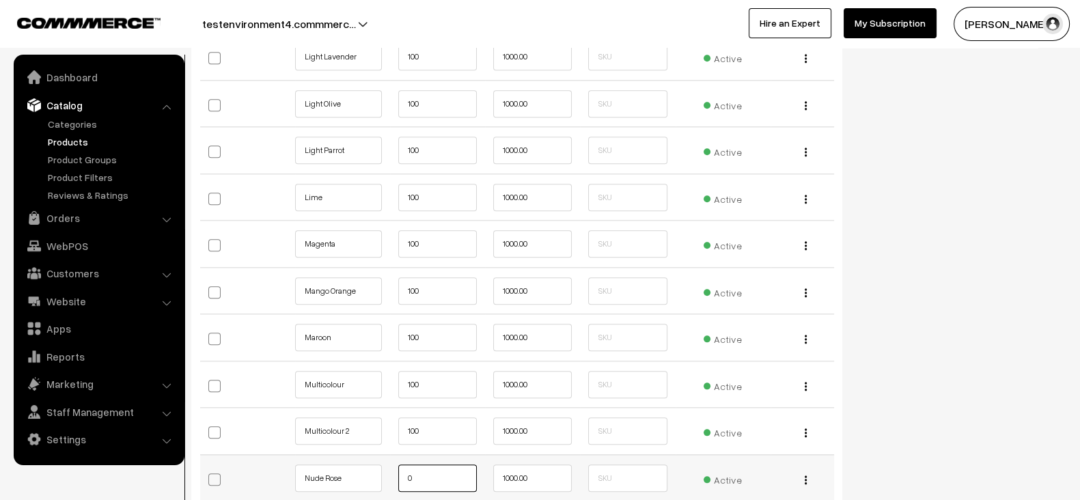
click at [426, 464] on input "0" at bounding box center [437, 477] width 79 height 27
paste input "10"
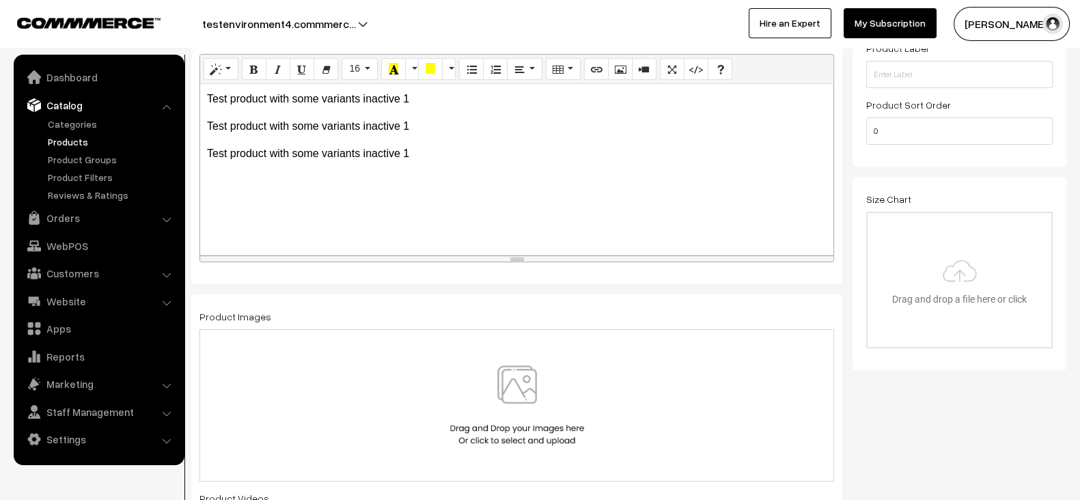
scroll to position [0, 0]
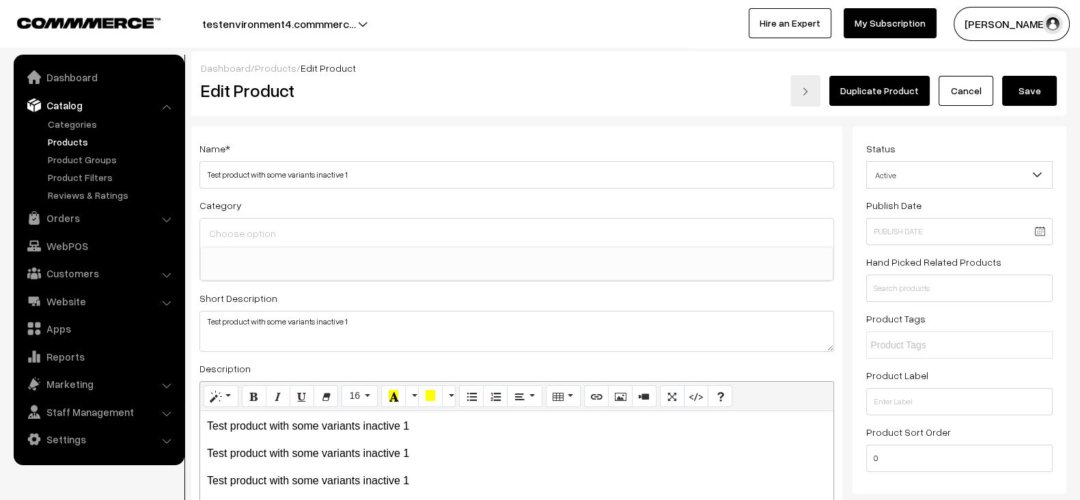
type input "100"
click at [1032, 94] on button "Save" at bounding box center [1029, 91] width 55 height 30
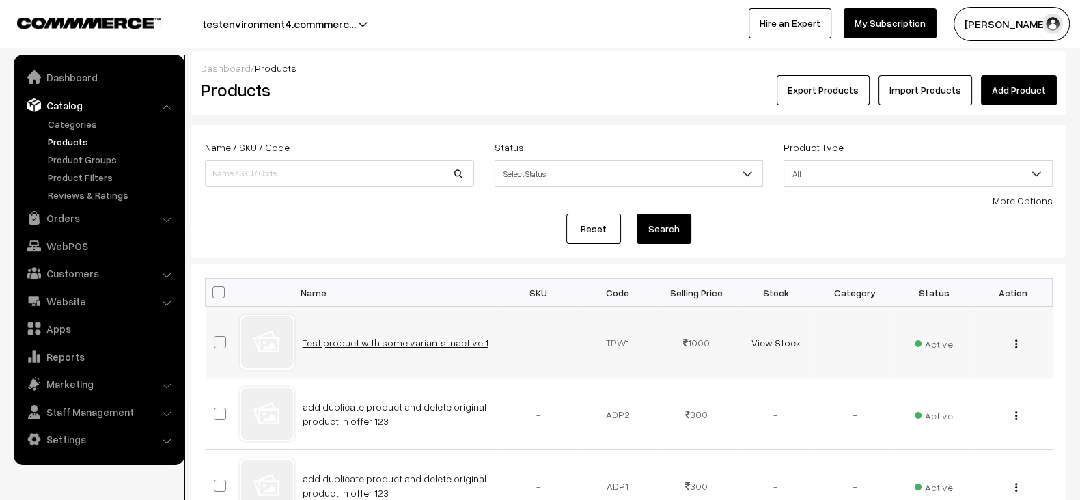
click at [433, 346] on link "Test product with some variants inactive 1" at bounding box center [396, 343] width 186 height 12
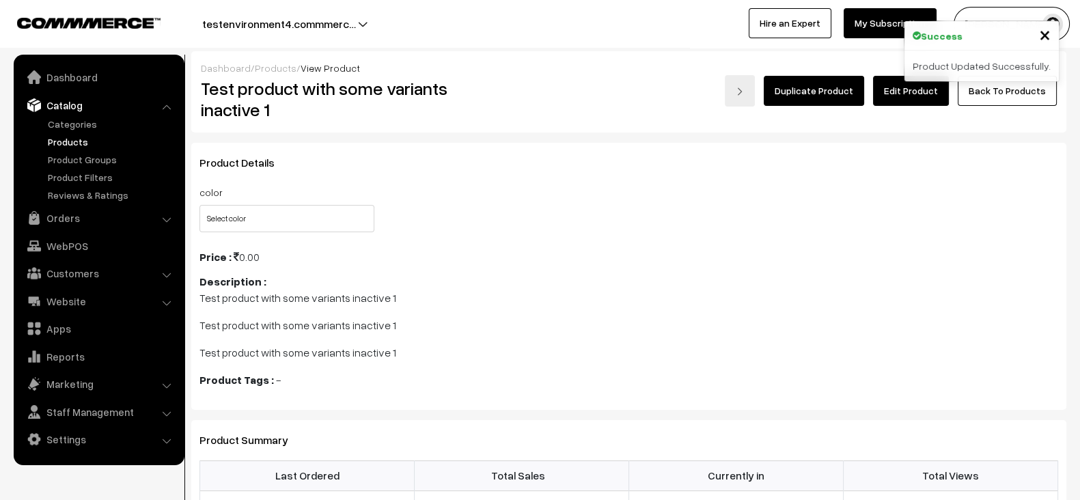
click at [893, 96] on link "Edit Product" at bounding box center [911, 91] width 76 height 30
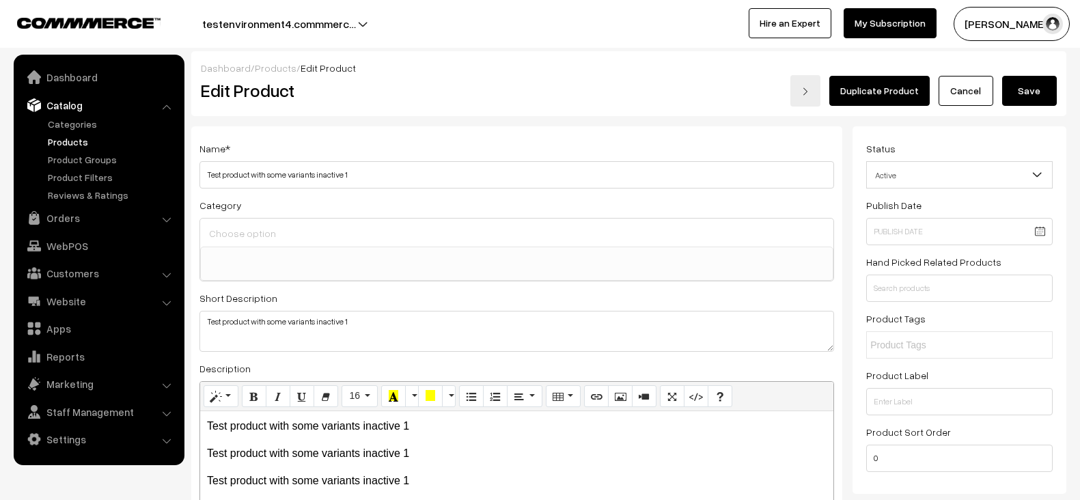
select select
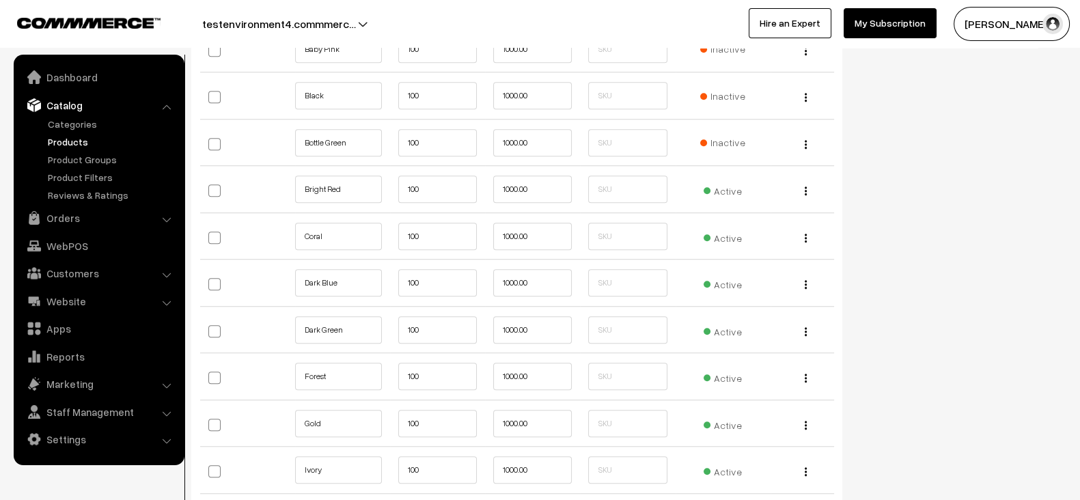
scroll to position [1422, 0]
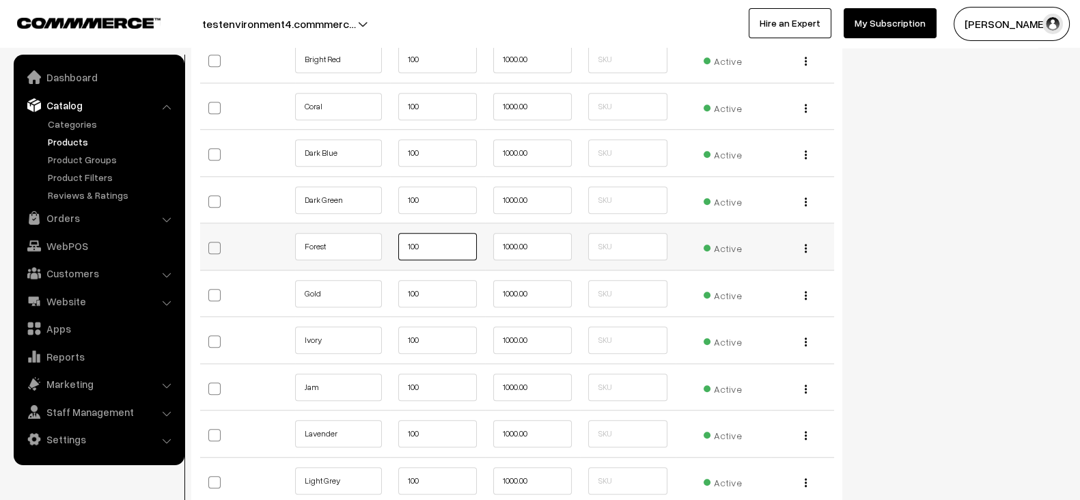
drag, startPoint x: 445, startPoint y: 247, endPoint x: 379, endPoint y: 247, distance: 65.6
click at [379, 247] on tr "Forest" at bounding box center [517, 246] width 634 height 47
type input "0"
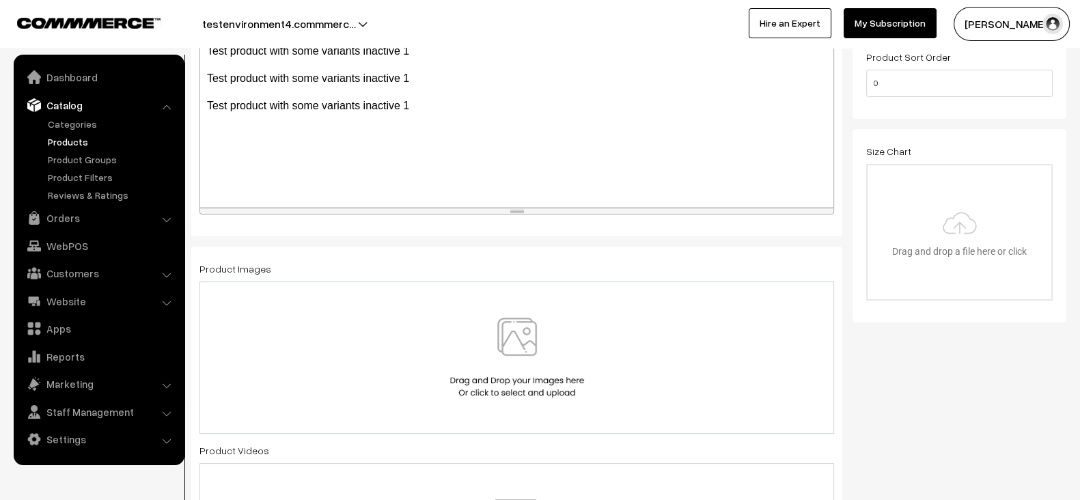
scroll to position [0, 0]
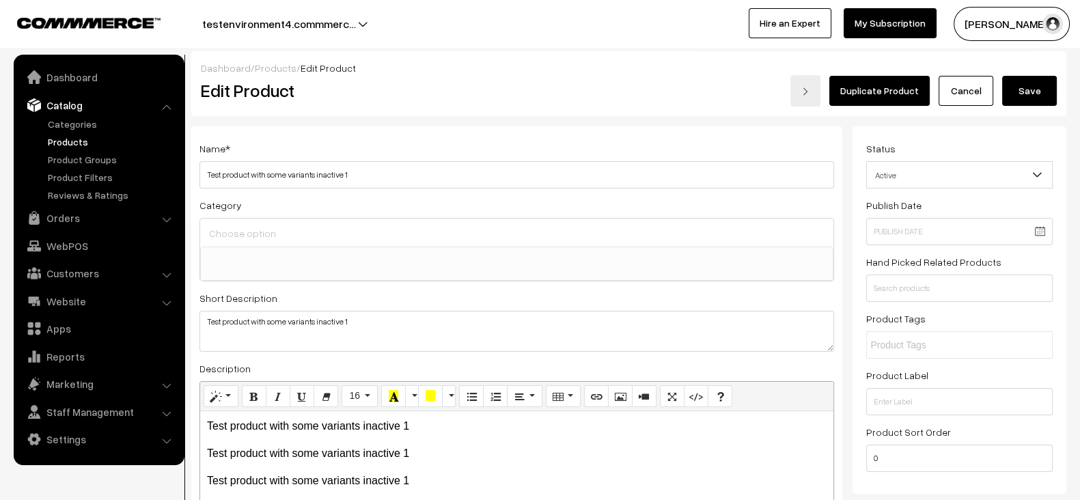
click at [1044, 78] on button "Save" at bounding box center [1029, 91] width 55 height 30
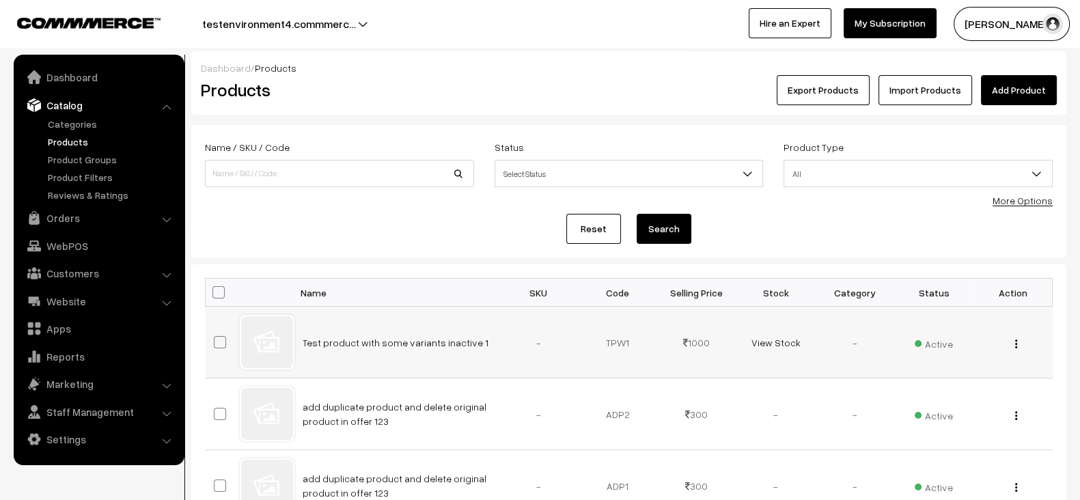
click at [428, 347] on td "Test product with some variants inactive 1" at bounding box center [396, 343] width 205 height 72
click at [427, 343] on link "Test product with some variants inactive 1" at bounding box center [396, 343] width 186 height 12
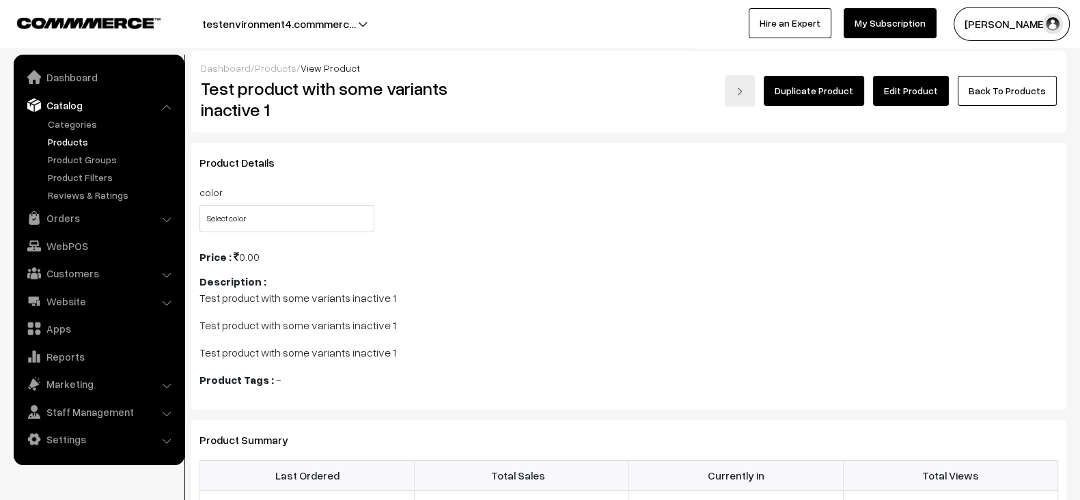
click at [908, 92] on link "Edit Product" at bounding box center [911, 91] width 76 height 30
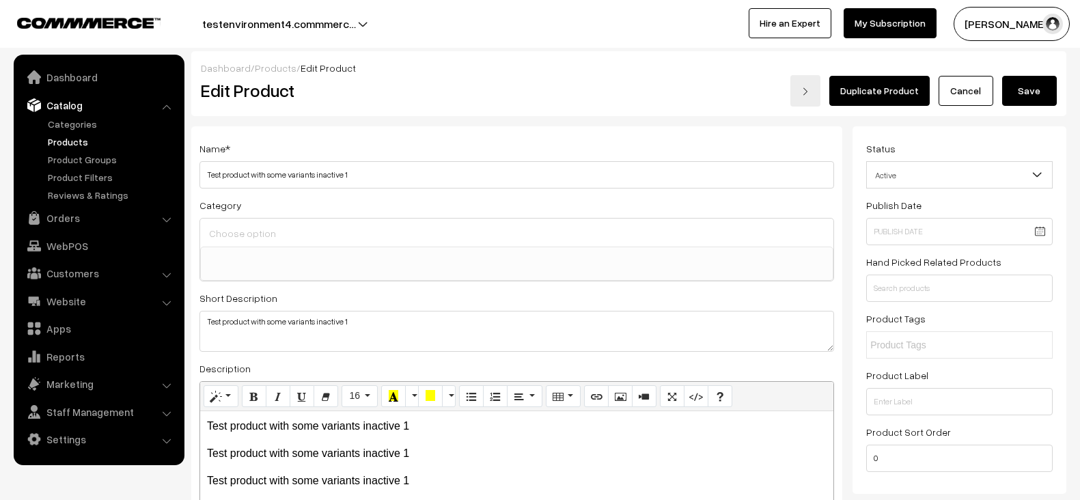
select select
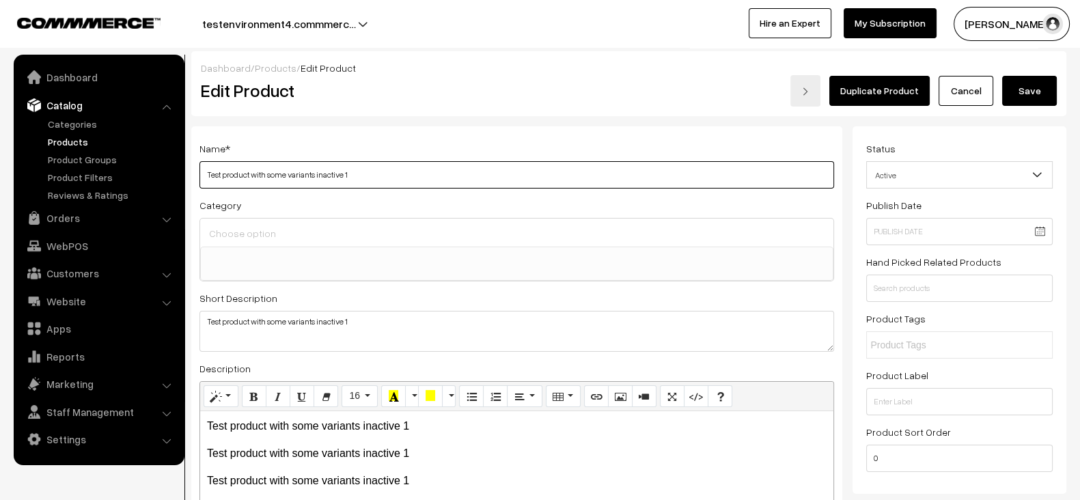
click at [546, 185] on input "Test product with some variants inactive 1" at bounding box center [516, 174] width 635 height 27
type input "Test product with some variants inactive 1 (PM)"
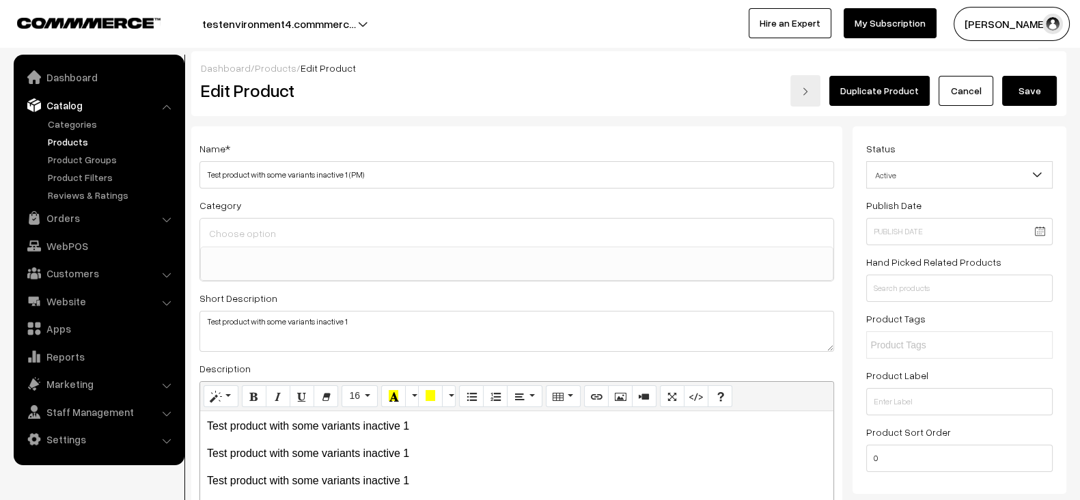
click at [1042, 85] on button "Save" at bounding box center [1029, 91] width 55 height 30
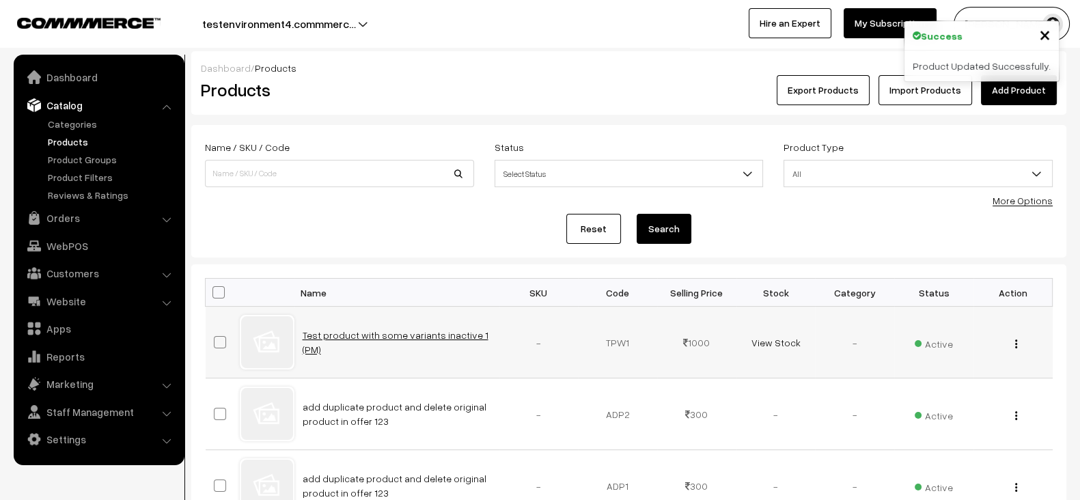
click at [384, 343] on link "Test product with some variants inactive 1 (PM)" at bounding box center [396, 342] width 186 height 26
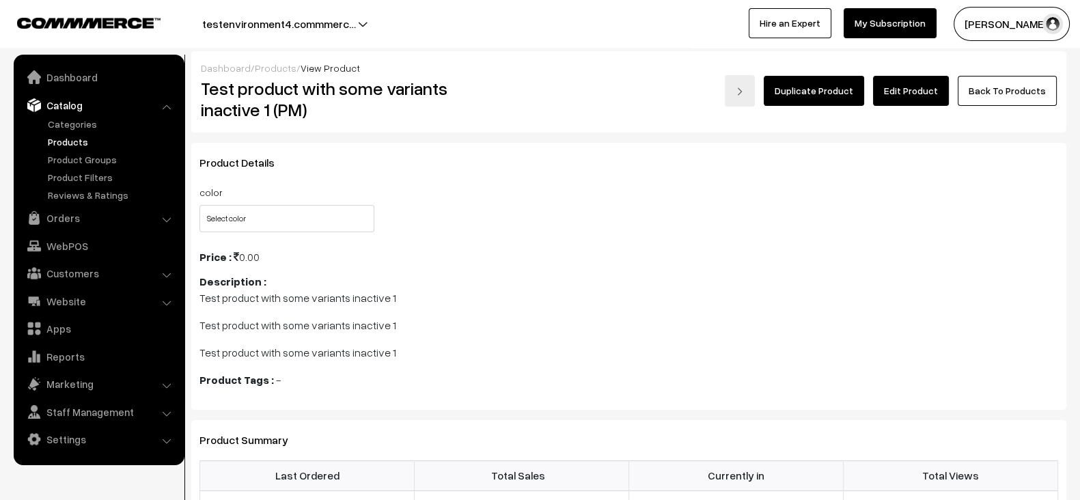
click at [902, 101] on link "Edit Product" at bounding box center [911, 91] width 76 height 30
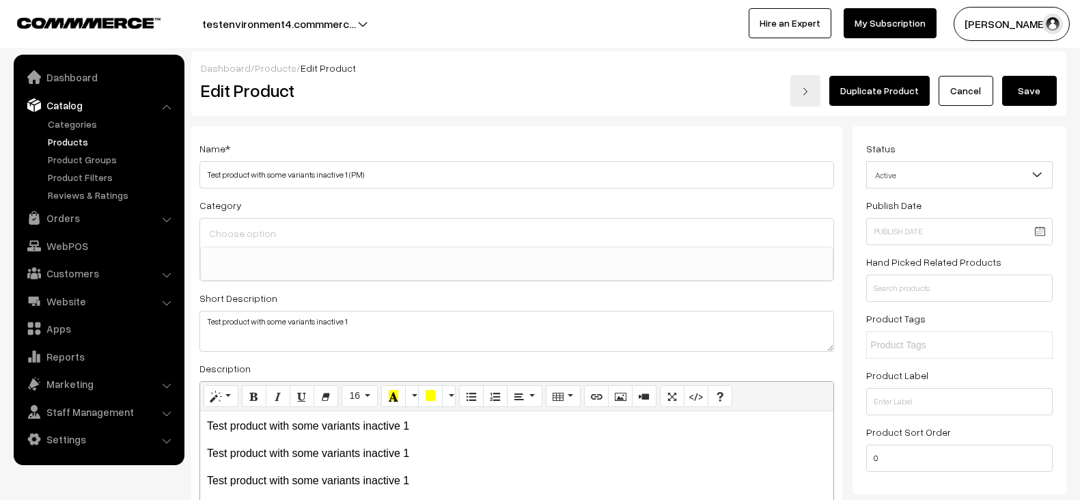
select select
click at [1045, 96] on button "Save" at bounding box center [1029, 91] width 55 height 30
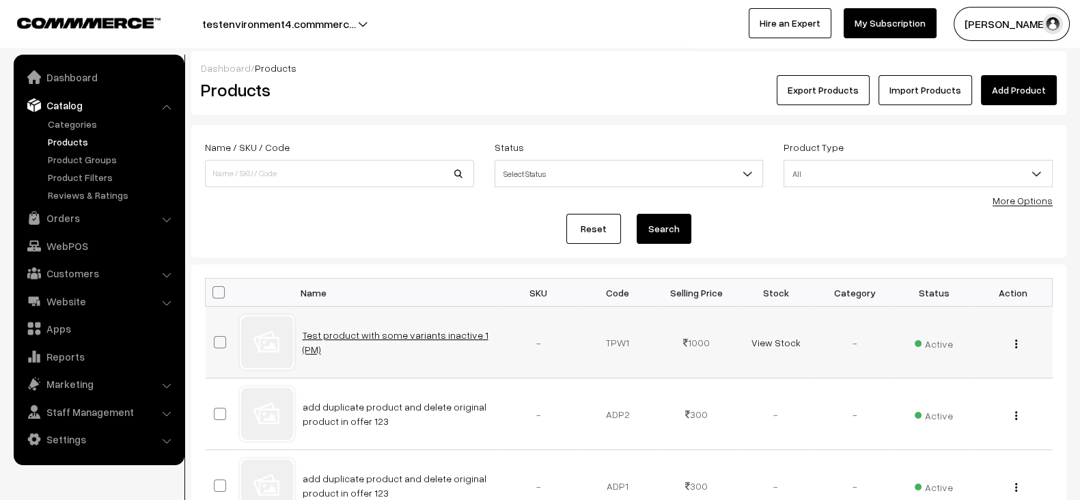
click at [442, 346] on link "Test product with some variants inactive 1 (PM)" at bounding box center [396, 342] width 186 height 26
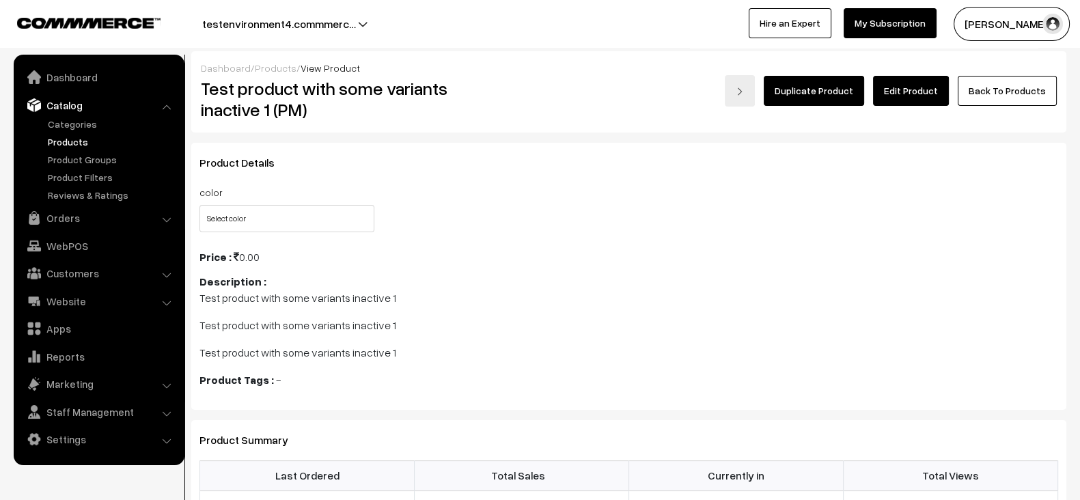
scroll to position [3, 0]
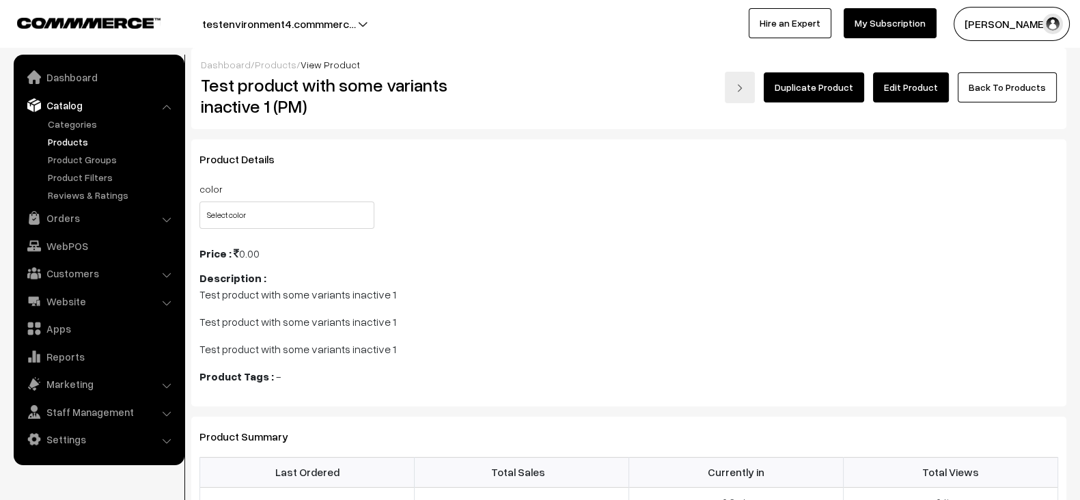
click at [912, 79] on link "Edit Product" at bounding box center [911, 87] width 76 height 30
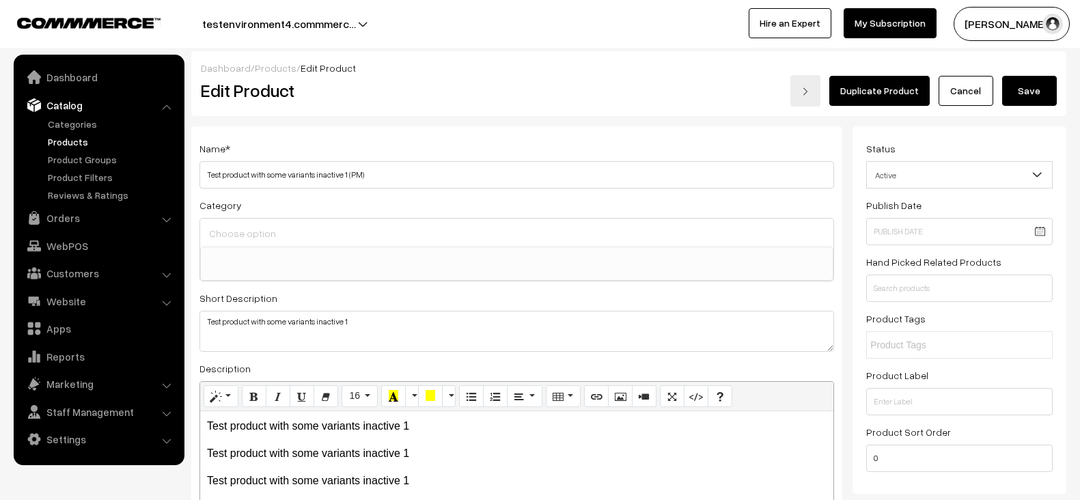
select select
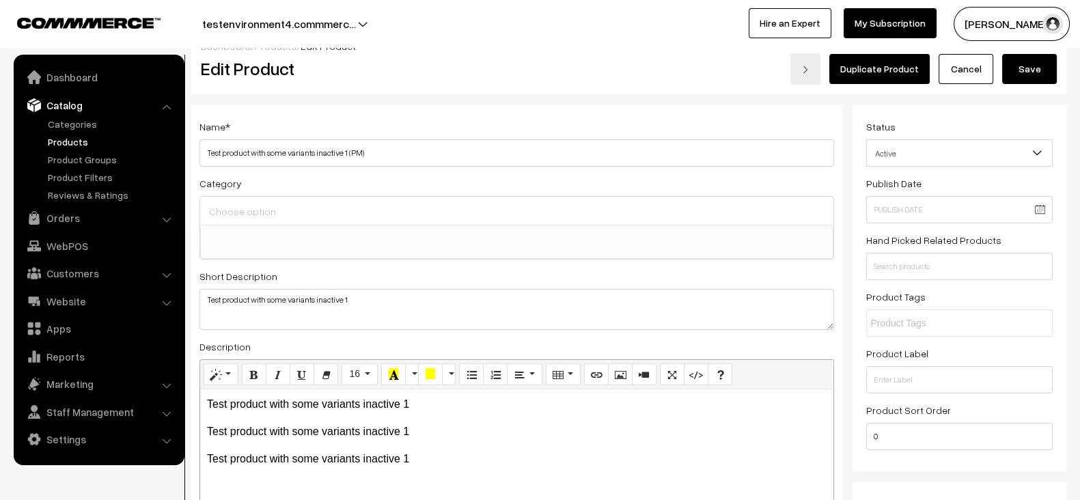
scroll to position [20, 0]
